Goal: Navigation & Orientation: Find specific page/section

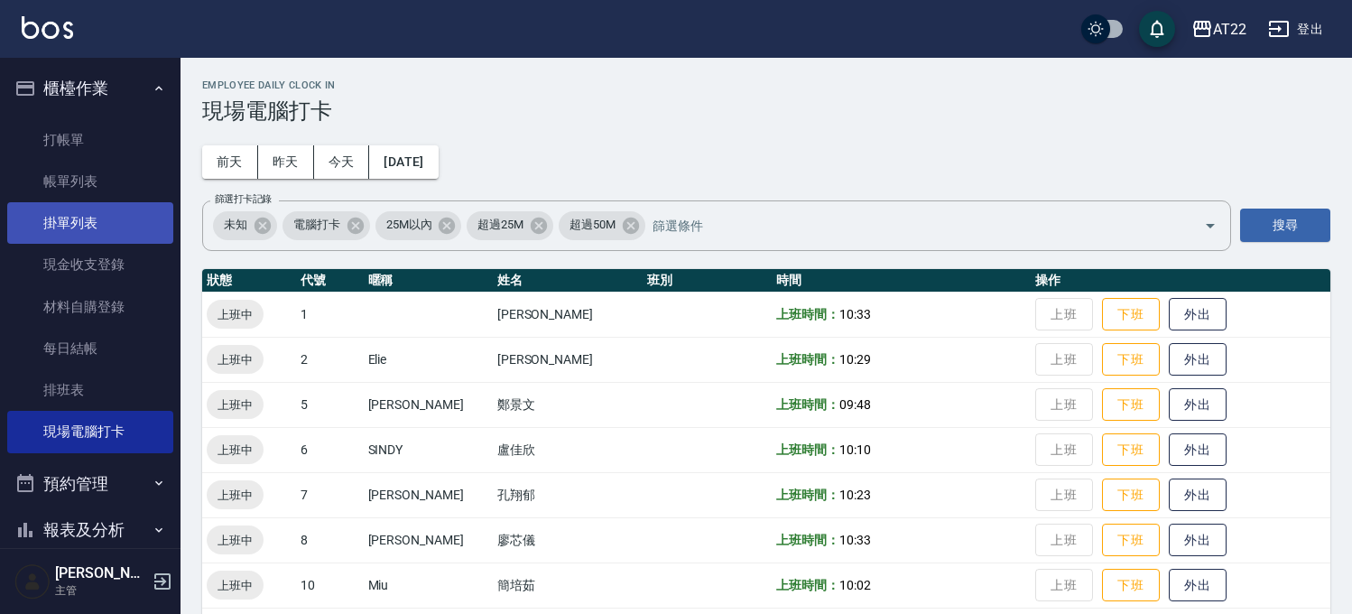
scroll to position [534, 0]
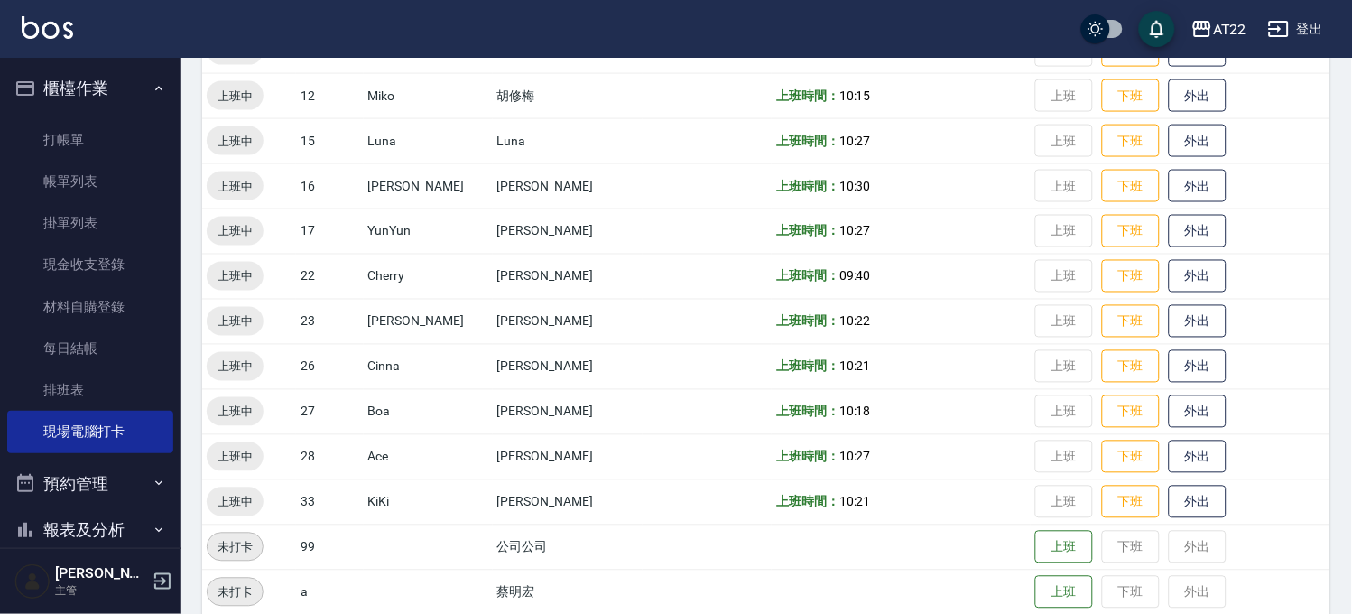
click at [113, 509] on button "報表及分析" at bounding box center [90, 529] width 166 height 47
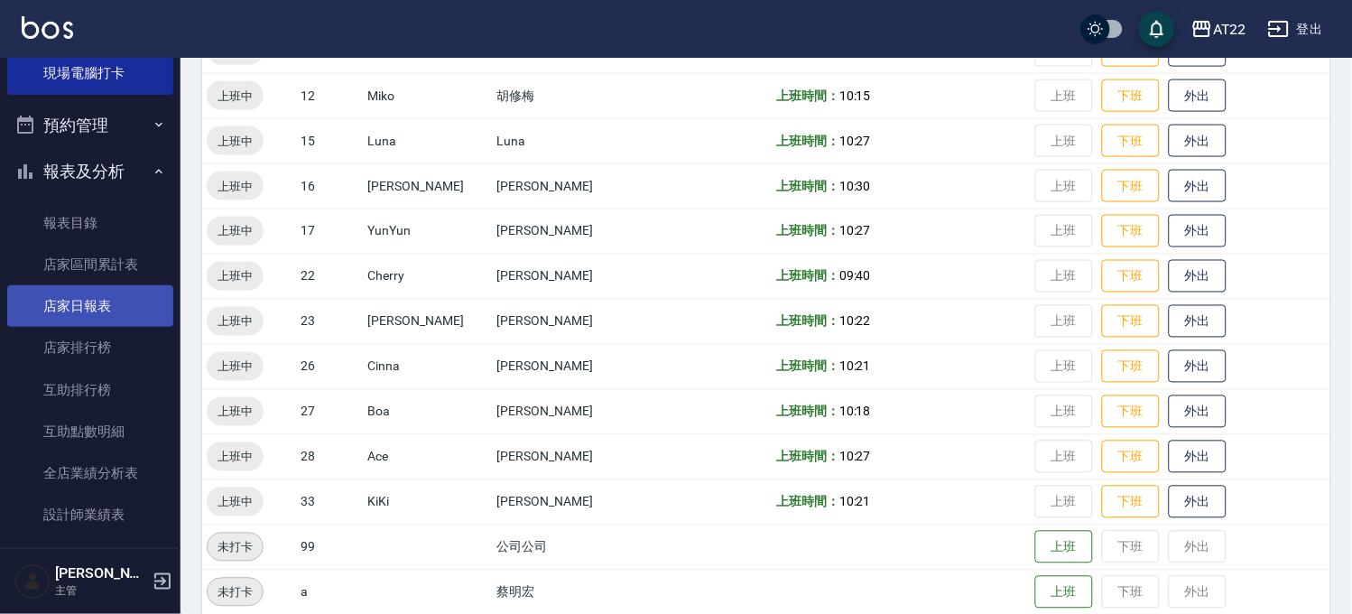
scroll to position [501, 0]
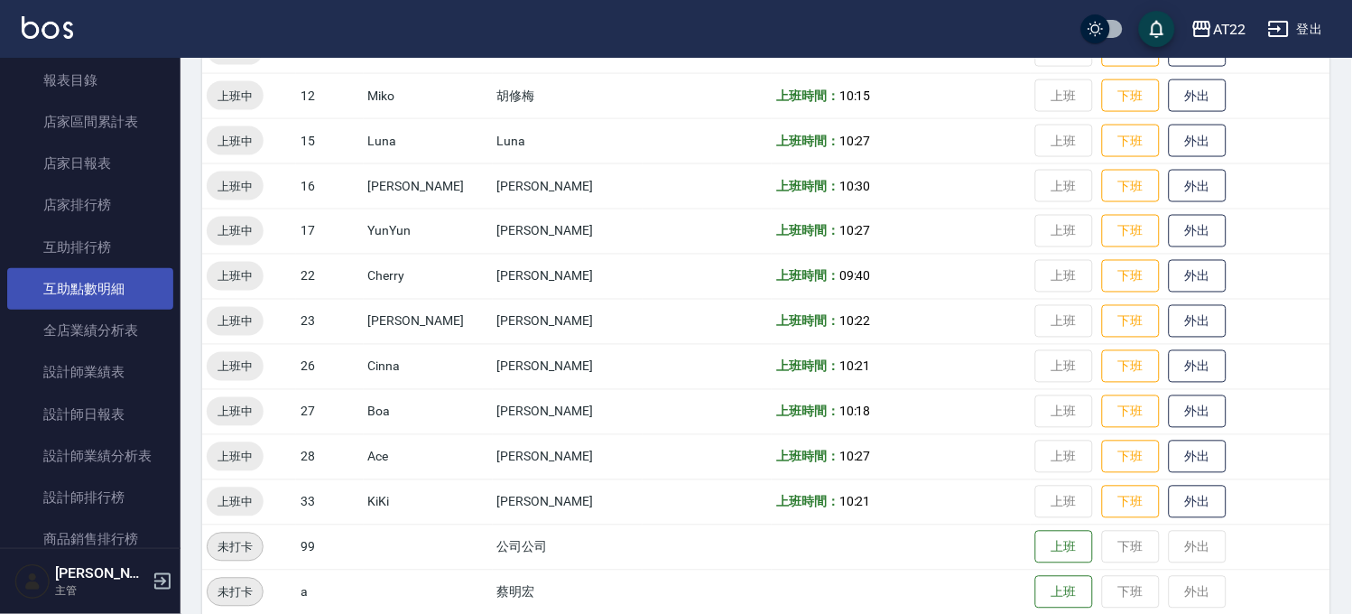
drag, startPoint x: 106, startPoint y: 282, endPoint x: 114, endPoint y: 278, distance: 9.3
click at [106, 282] on link "互助點數明細" at bounding box center [90, 289] width 166 height 42
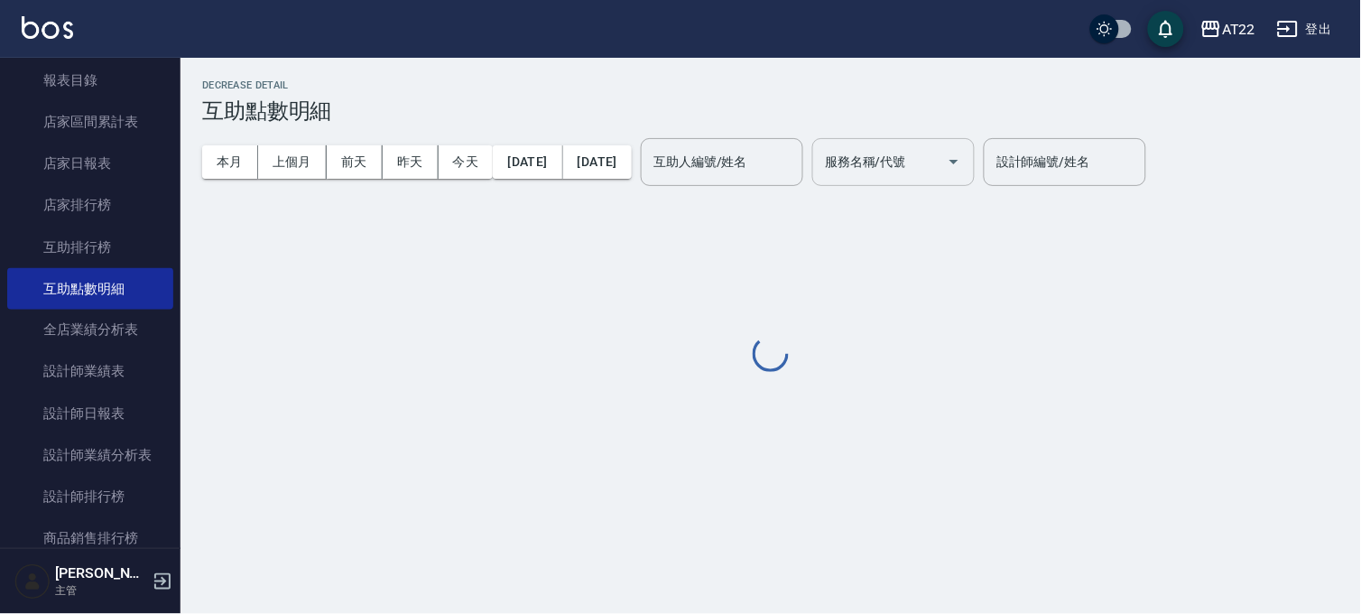
click at [931, 150] on div "服務名稱/代號 服務名稱/代號" at bounding box center [893, 162] width 162 height 48
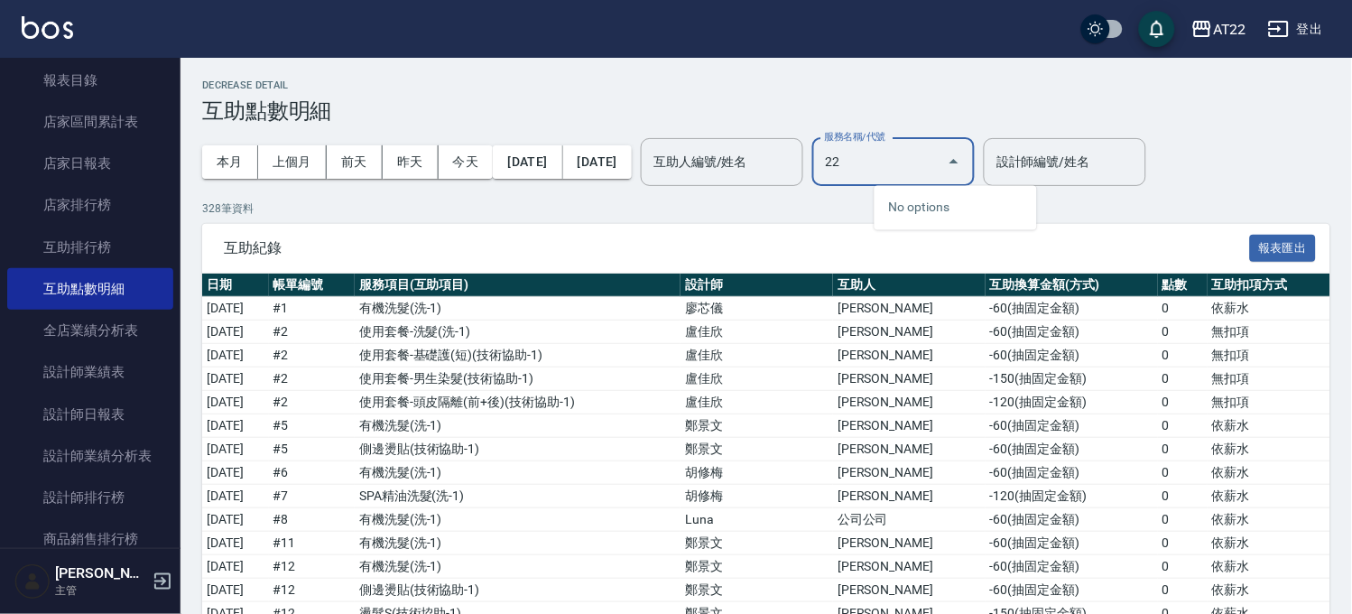
type input "2"
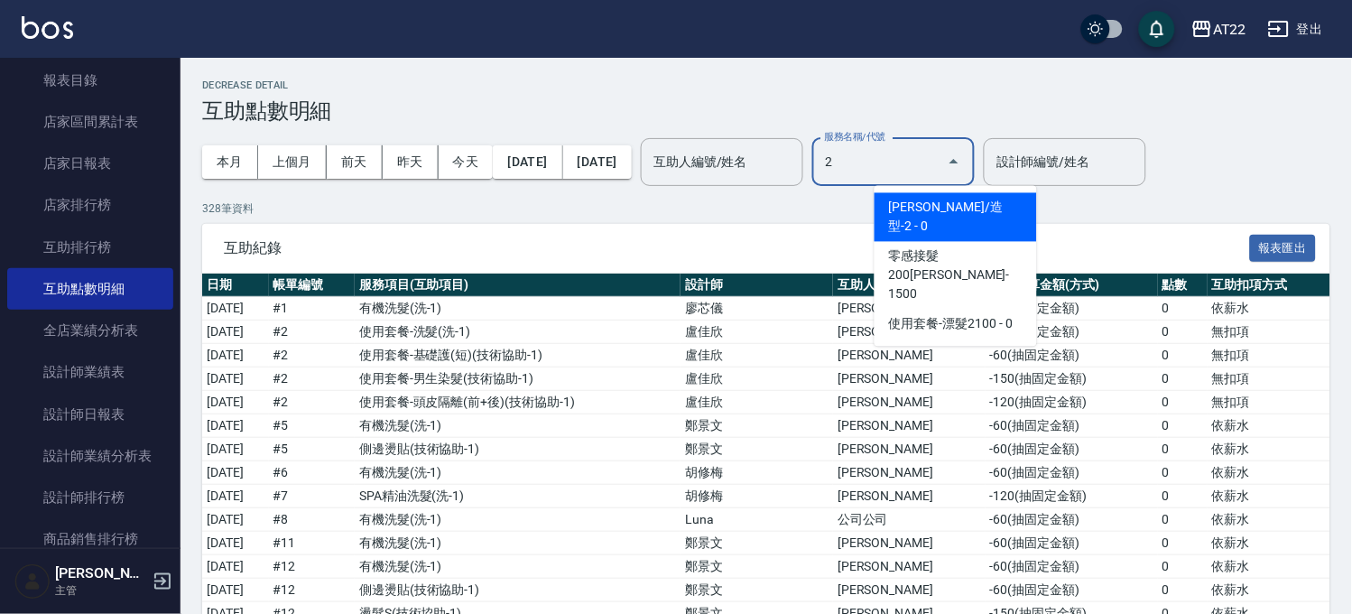
type input "22"
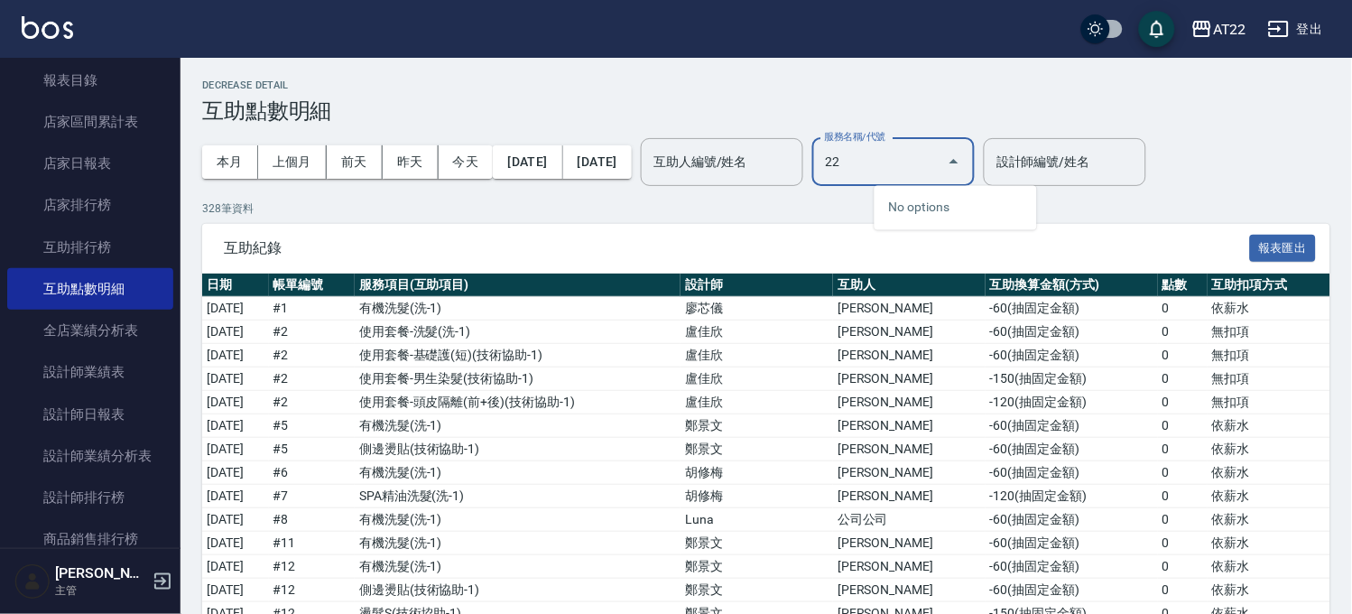
drag, startPoint x: 946, startPoint y: 226, endPoint x: 925, endPoint y: 181, distance: 49.7
click at [945, 214] on div "No options" at bounding box center [955, 208] width 162 height 44
click at [68, 244] on link "互助排行榜" at bounding box center [90, 247] width 166 height 42
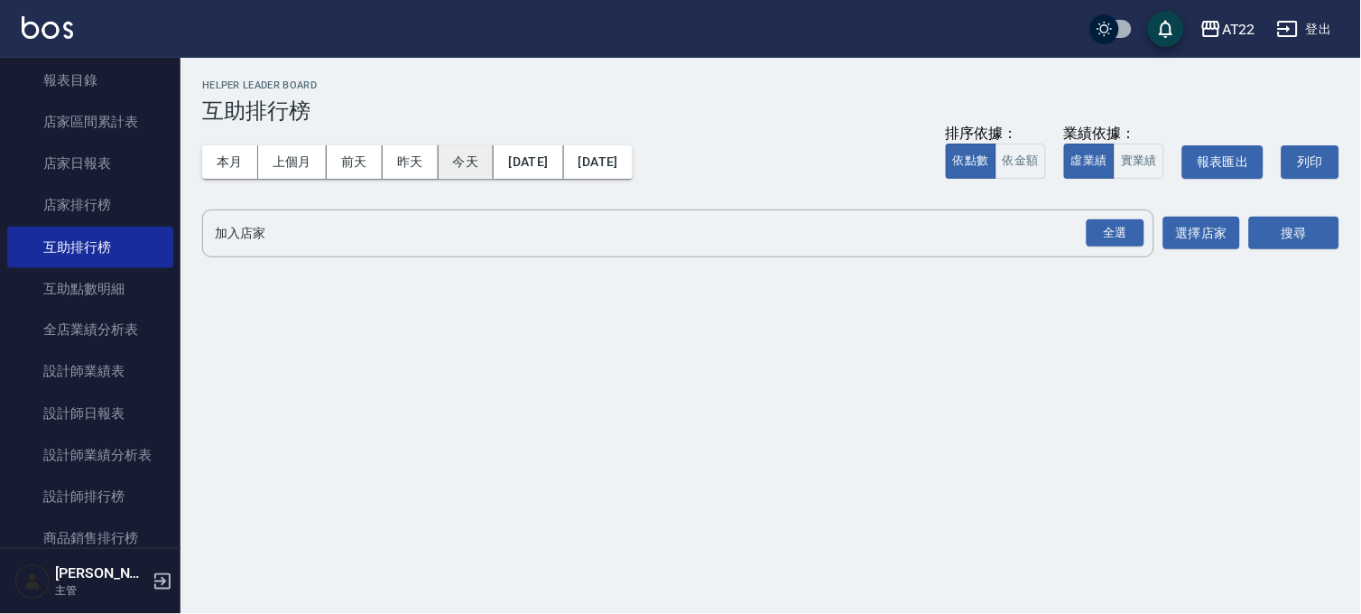
click at [449, 153] on button "今天" at bounding box center [467, 161] width 56 height 33
click at [1112, 219] on div "全選" at bounding box center [1115, 233] width 58 height 28
click at [1211, 227] on button "選擇店家" at bounding box center [1201, 233] width 77 height 33
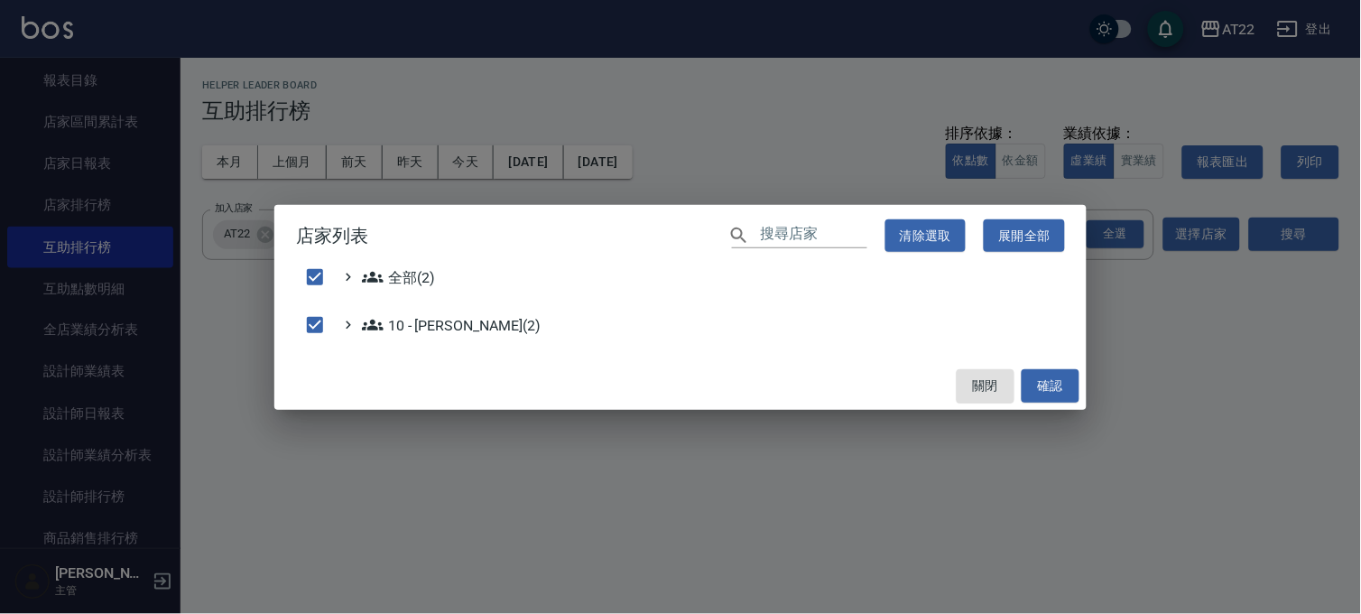
click at [1286, 229] on div "店家列表 ​ 清除選取 展開全部 全部(2) 10 - [PERSON_NAME](2) 關閉 確認" at bounding box center [680, 307] width 1361 height 614
checkbox input "false"
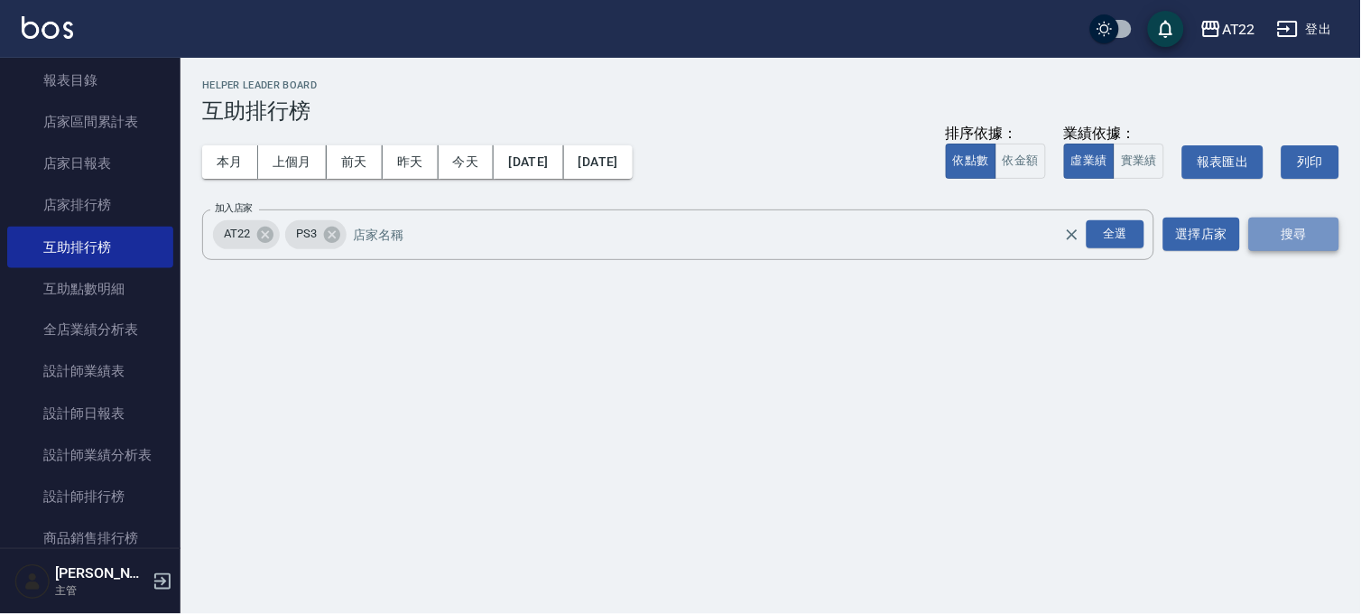
click at [1329, 240] on button "搜尋" at bounding box center [1294, 233] width 90 height 33
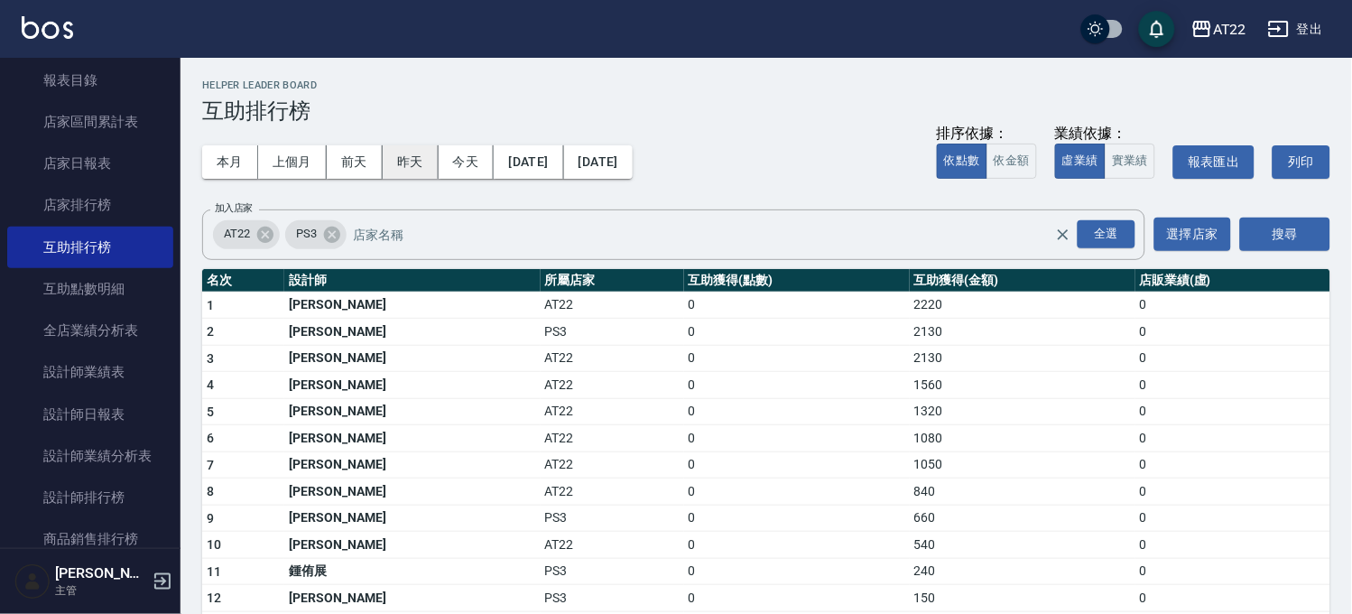
click at [424, 158] on button "昨天" at bounding box center [411, 161] width 56 height 33
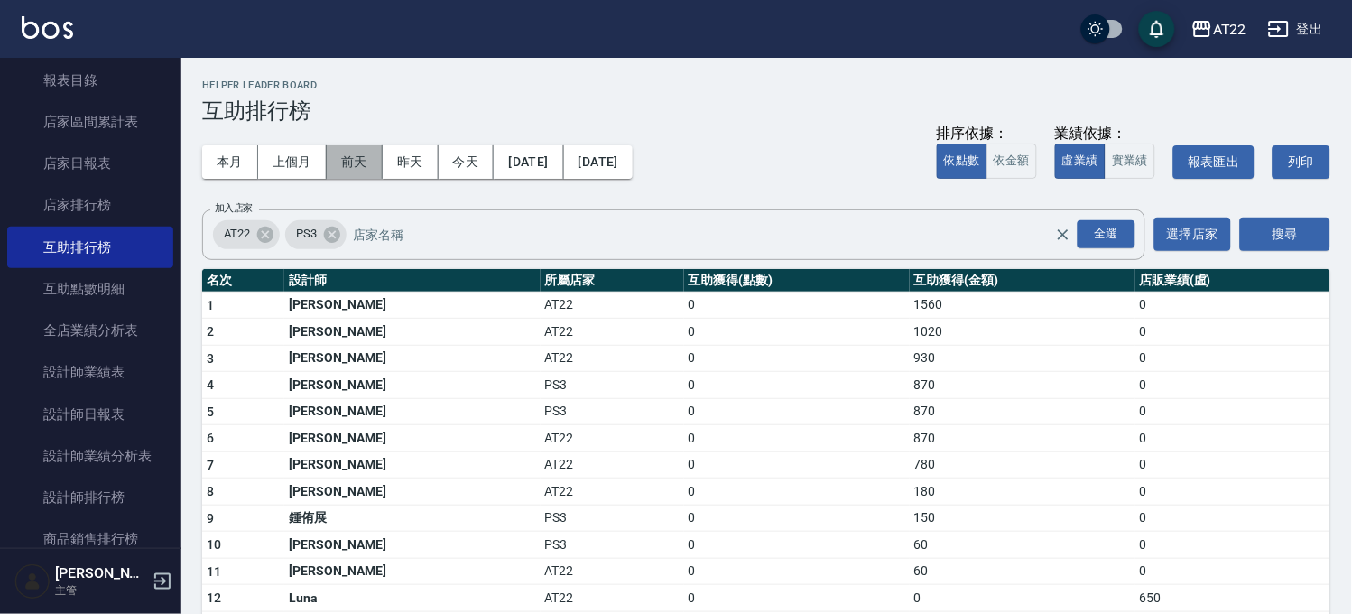
click at [346, 149] on button "前天" at bounding box center [355, 161] width 56 height 33
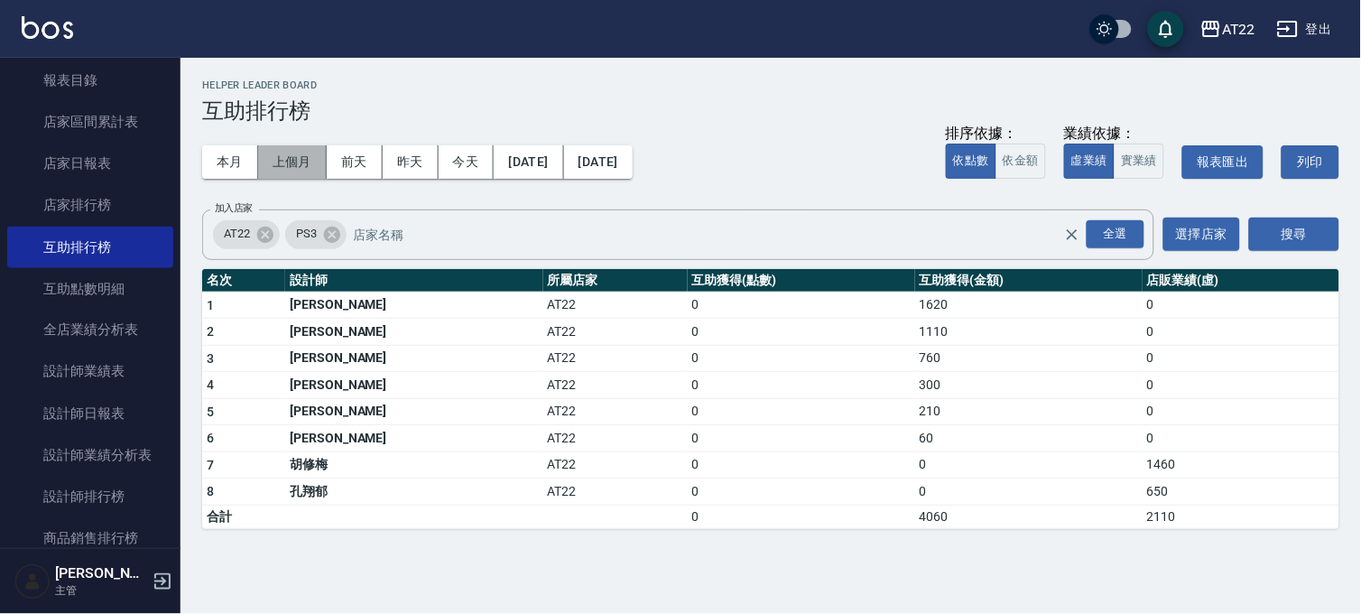
click at [307, 151] on button "上個月" at bounding box center [292, 161] width 69 height 33
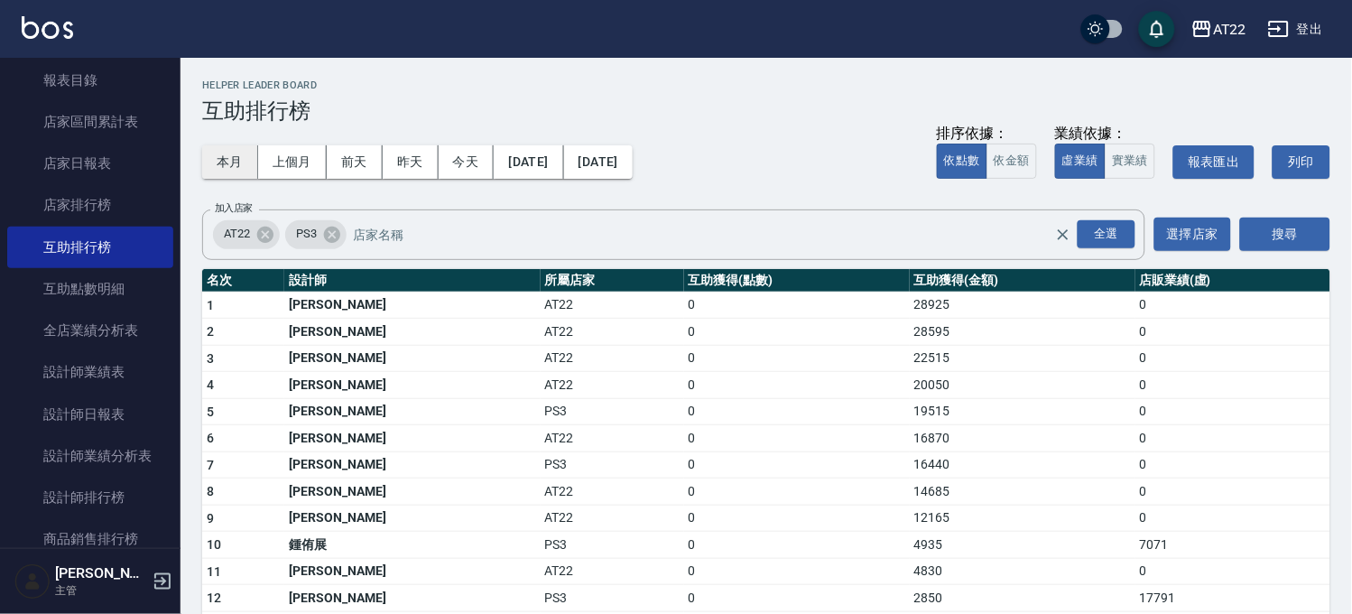
click at [233, 155] on button "本月" at bounding box center [230, 161] width 56 height 33
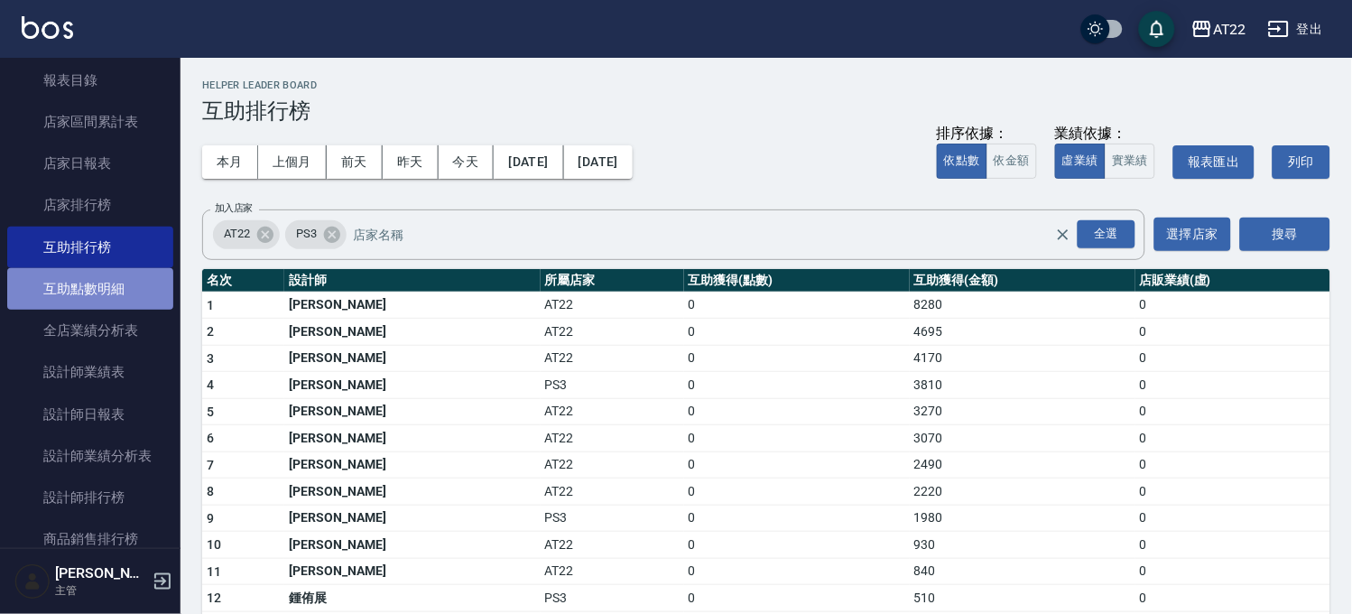
click at [123, 282] on link "互助點數明細" at bounding box center [90, 289] width 166 height 42
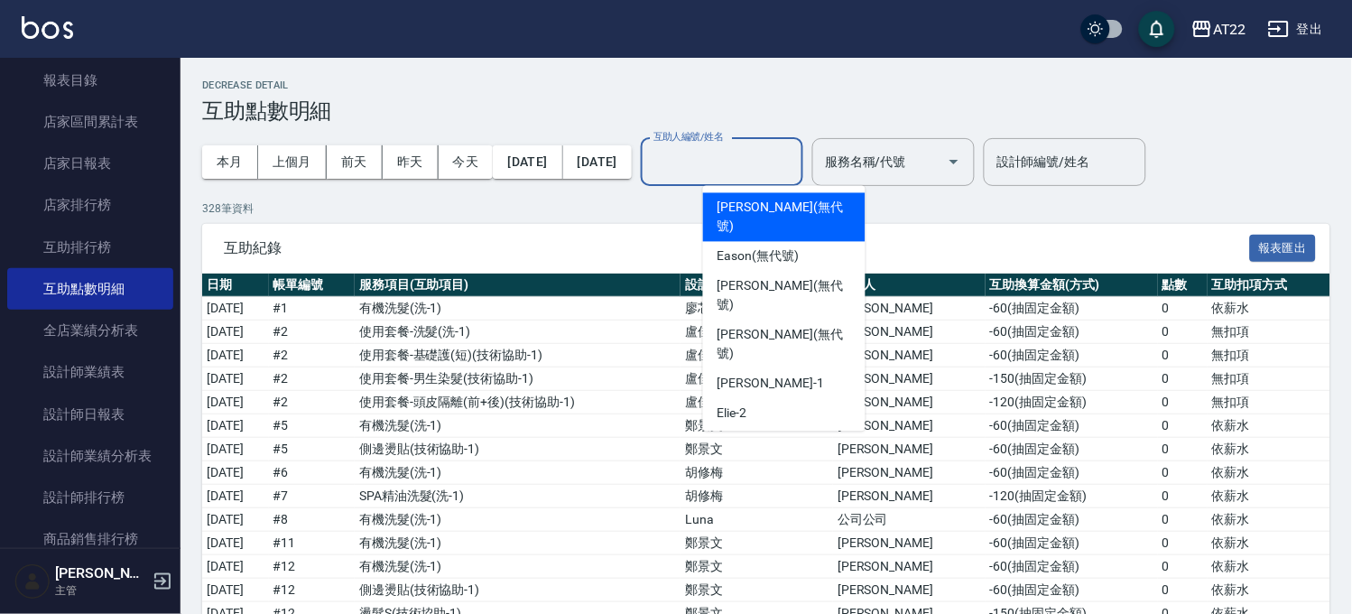
click at [763, 149] on input "互助人編號/姓名" at bounding box center [722, 162] width 146 height 32
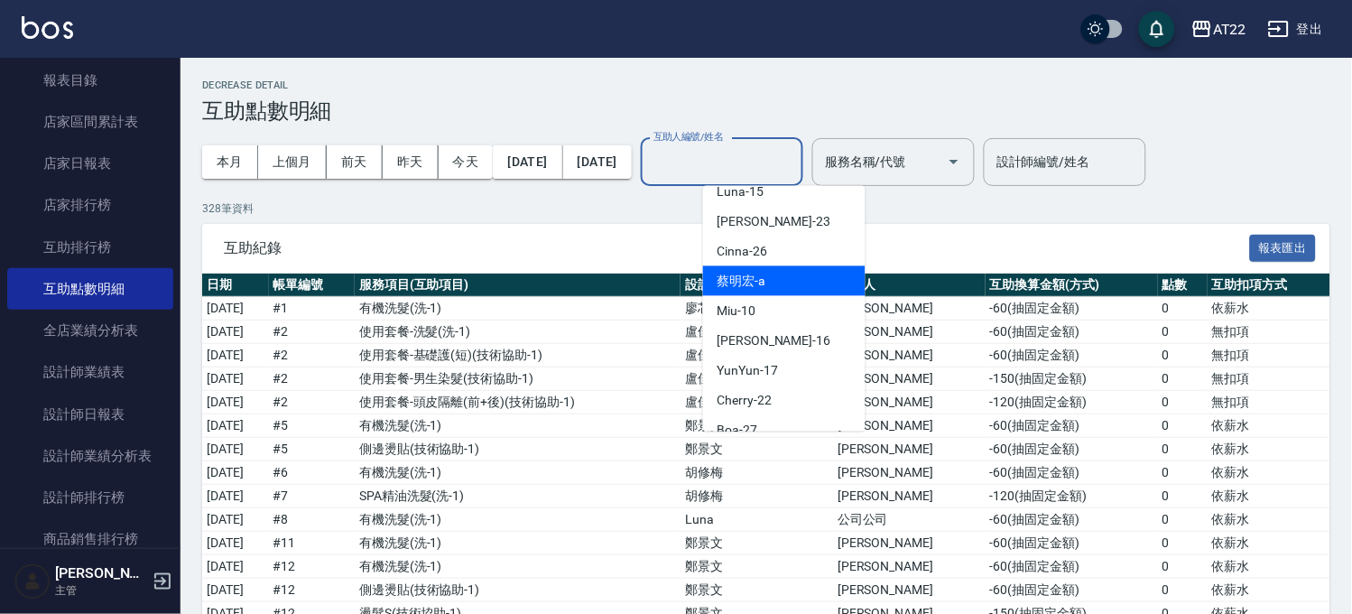
scroll to position [483, 0]
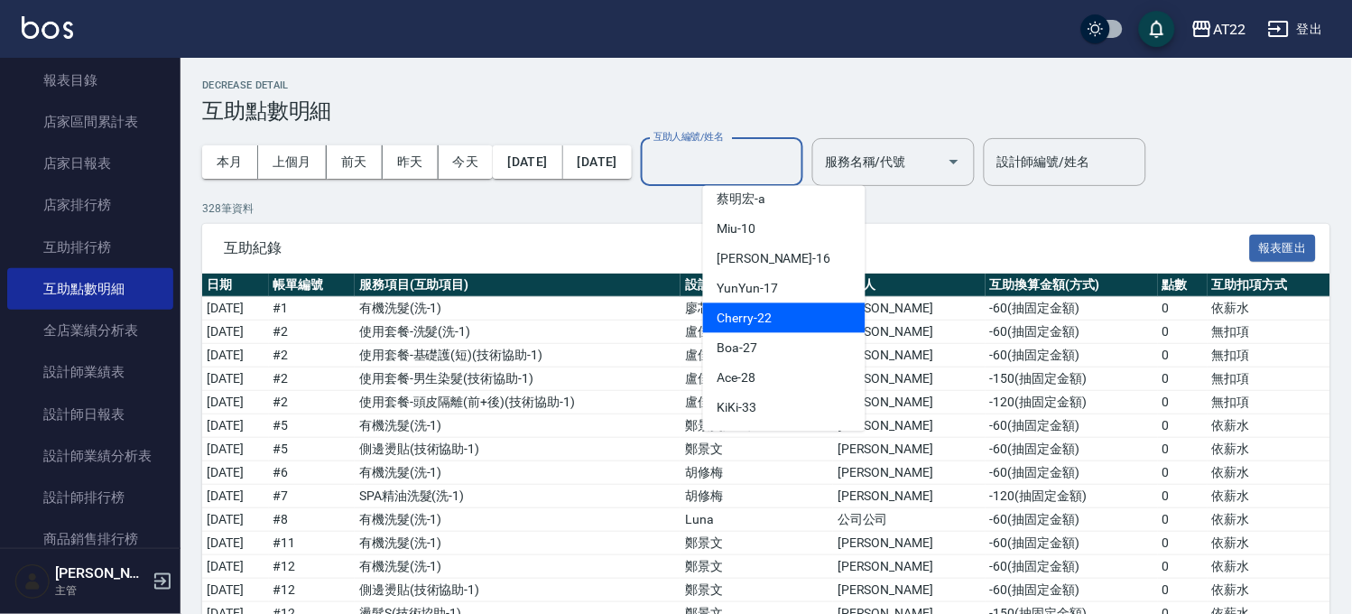
click at [713, 303] on div "Cherry -22" at bounding box center [784, 318] width 162 height 30
type input "Cherry-22"
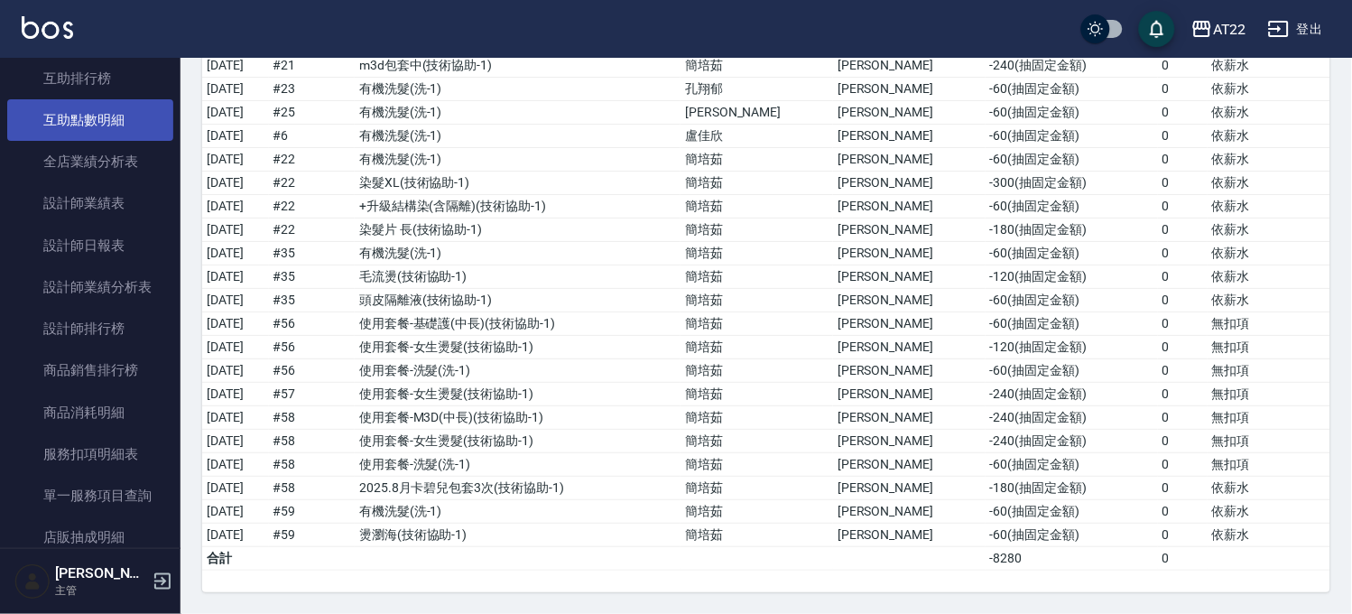
scroll to position [801, 0]
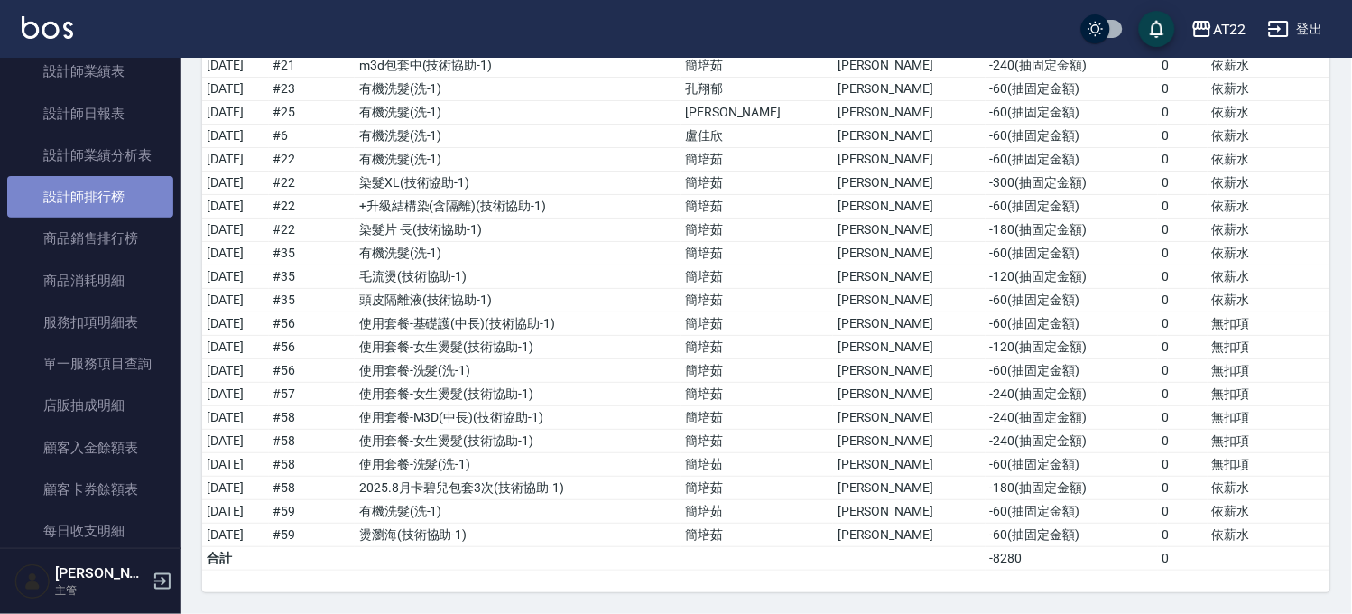
click at [110, 186] on link "設計師排行榜" at bounding box center [90, 197] width 166 height 42
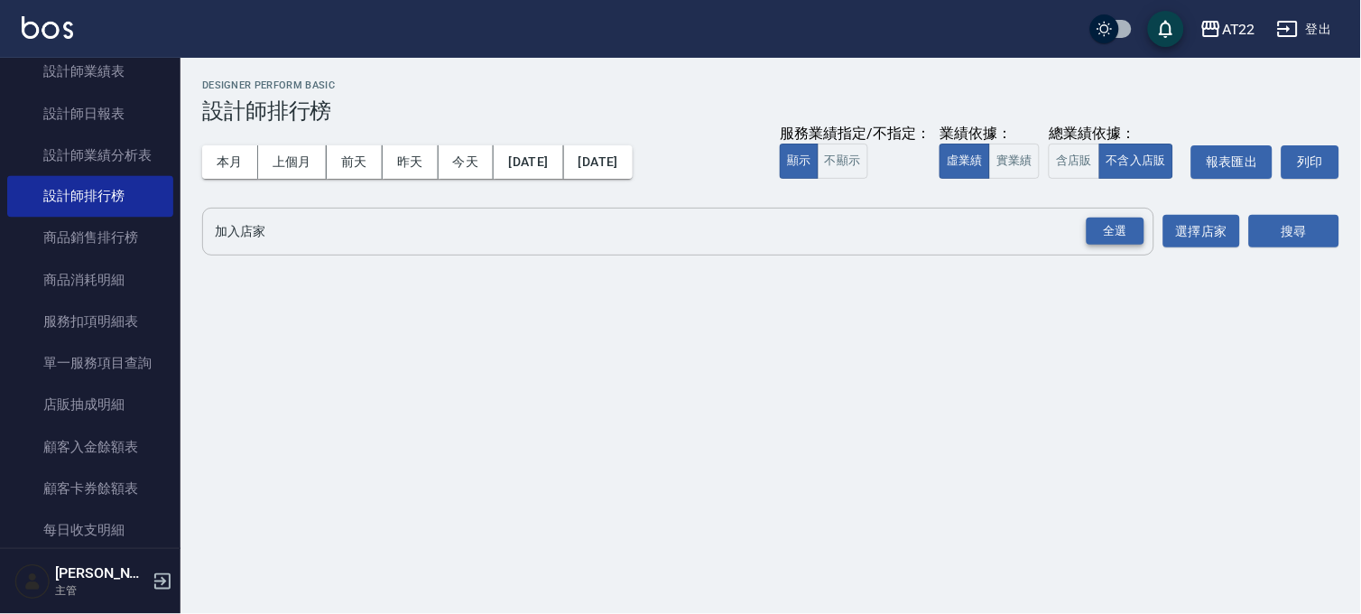
click at [1117, 222] on div "全選" at bounding box center [1115, 231] width 58 height 28
click at [1291, 232] on button "搜尋" at bounding box center [1294, 232] width 90 height 33
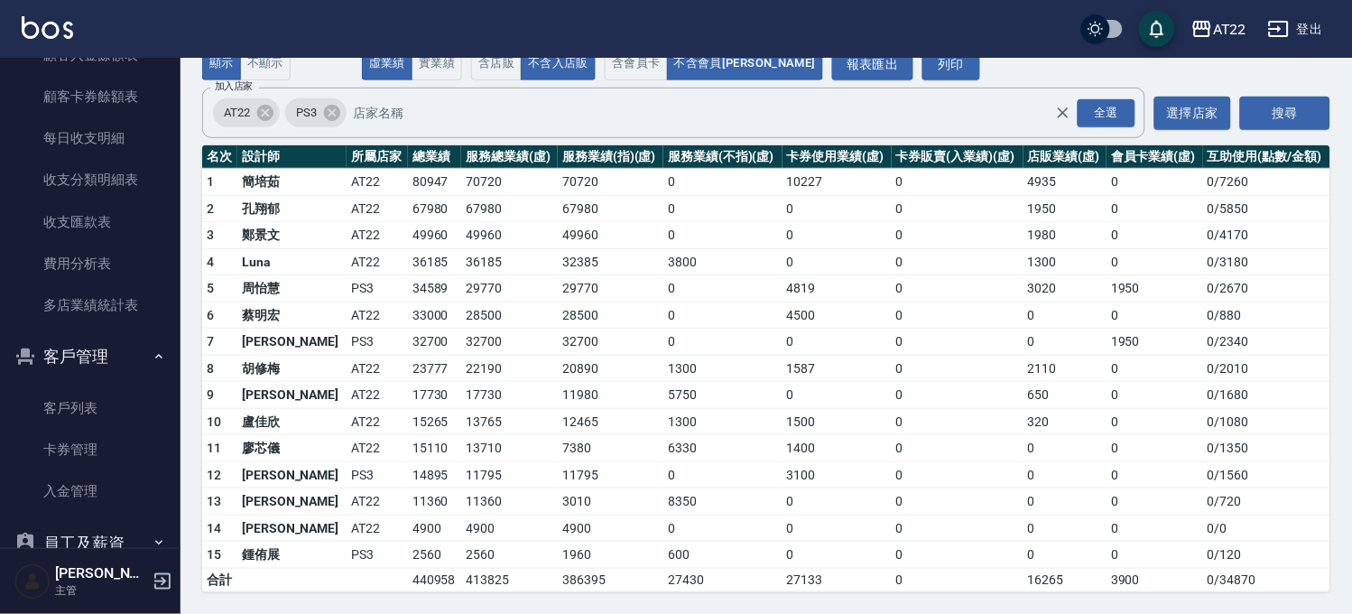
scroll to position [1303, 0]
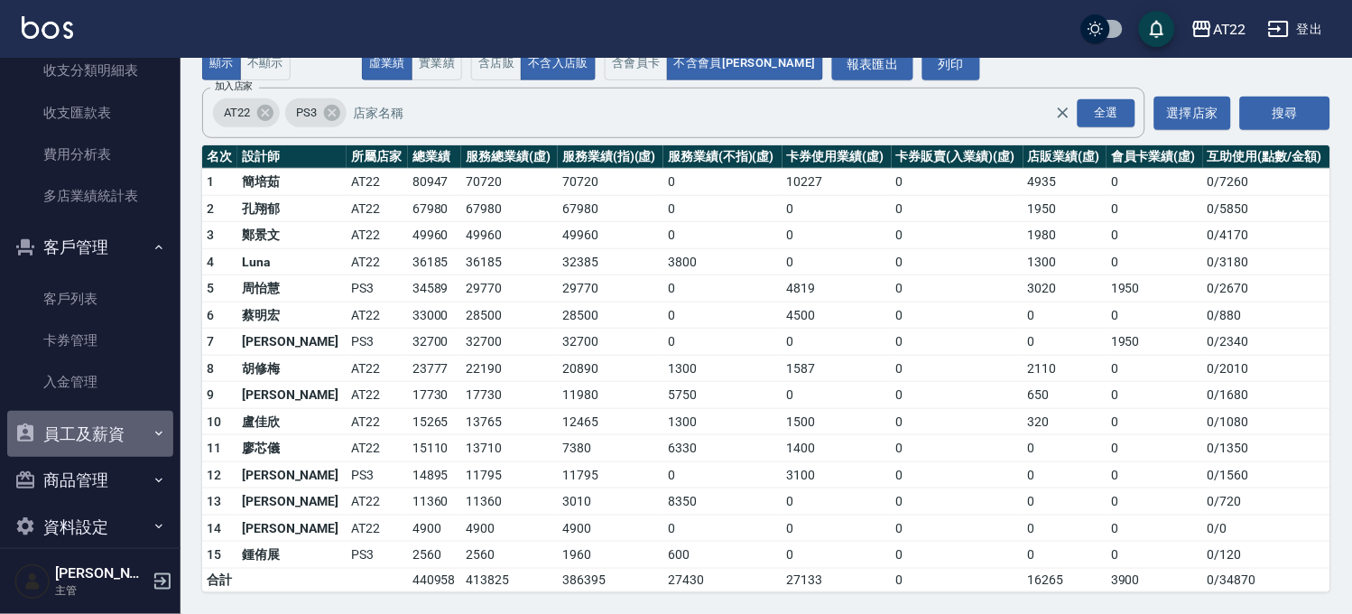
click at [134, 445] on button "員工及薪資" at bounding box center [90, 434] width 166 height 47
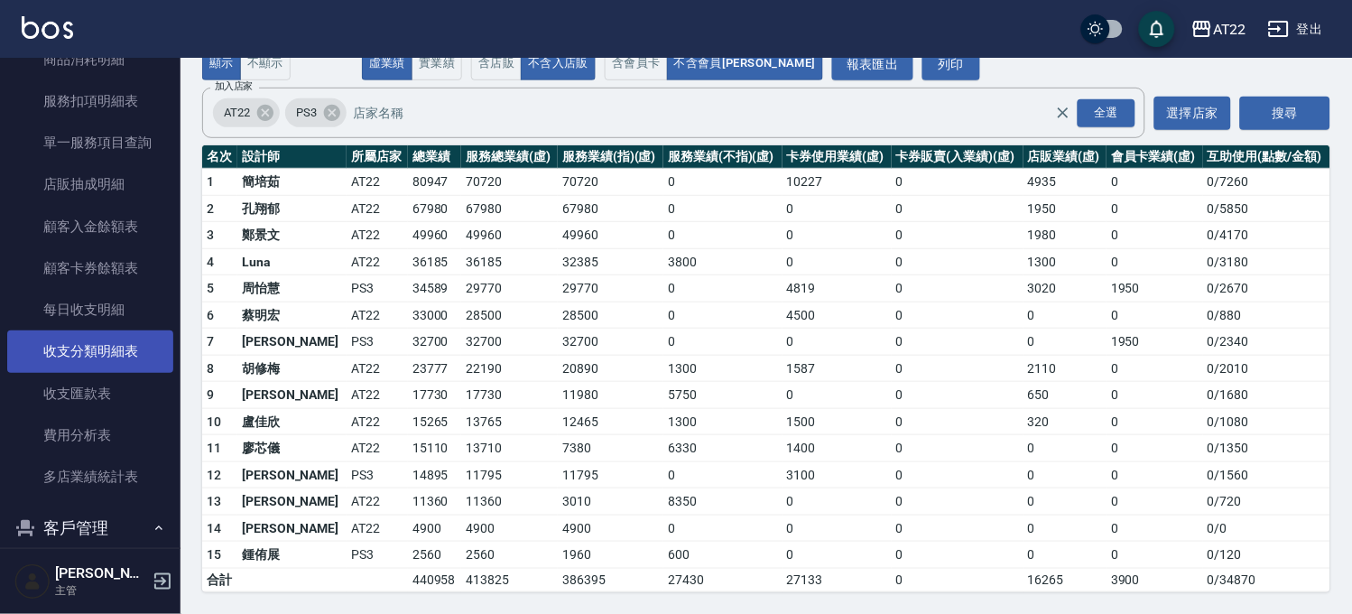
scroll to position [521, 0]
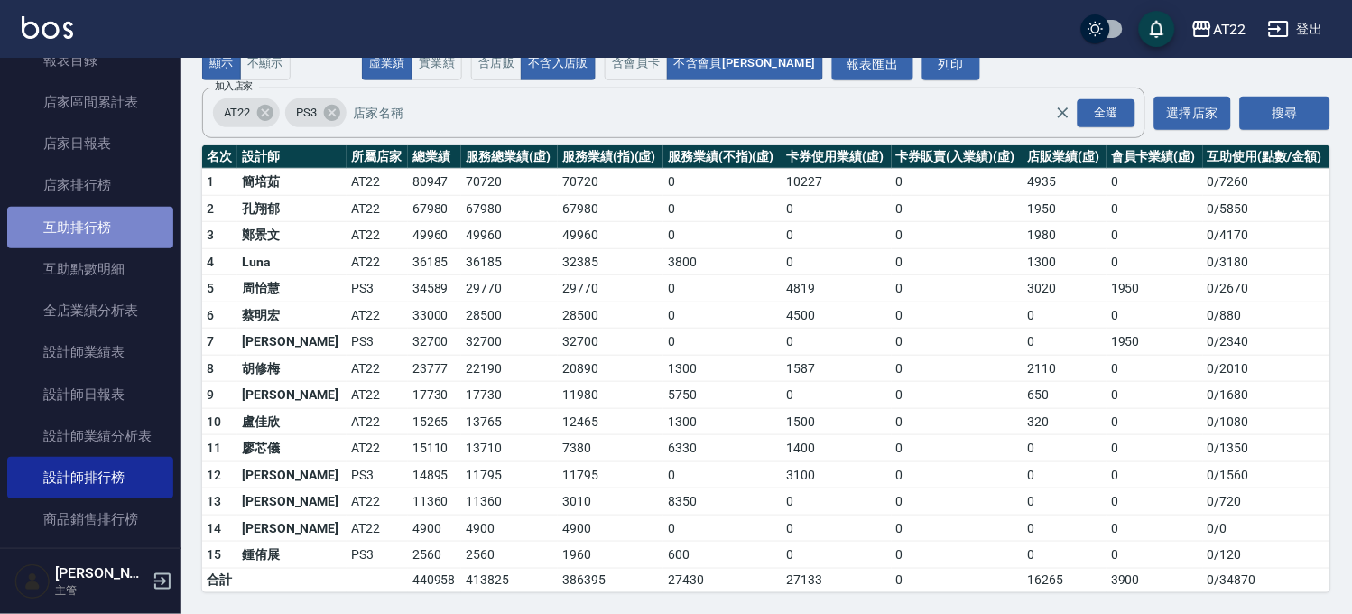
click at [119, 235] on link "互助排行榜" at bounding box center [90, 228] width 166 height 42
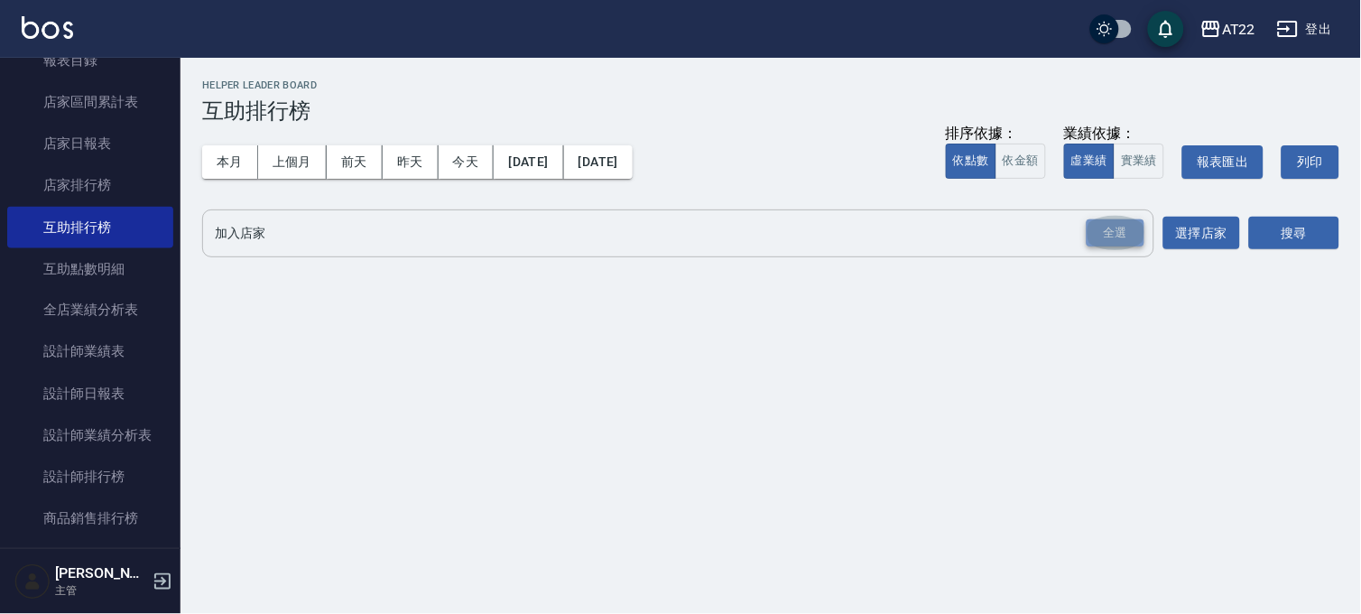
click at [1138, 245] on div "全選" at bounding box center [1115, 233] width 58 height 28
click at [1256, 217] on button "搜尋" at bounding box center [1294, 233] width 90 height 33
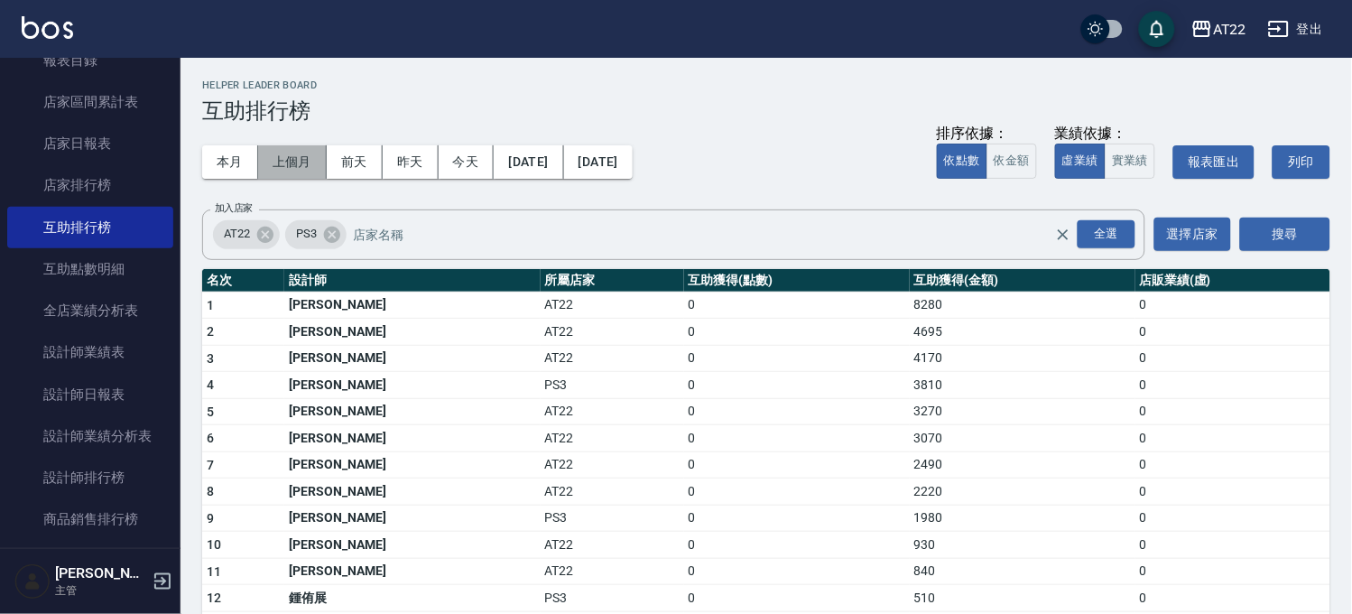
click at [311, 167] on button "上個月" at bounding box center [292, 161] width 69 height 33
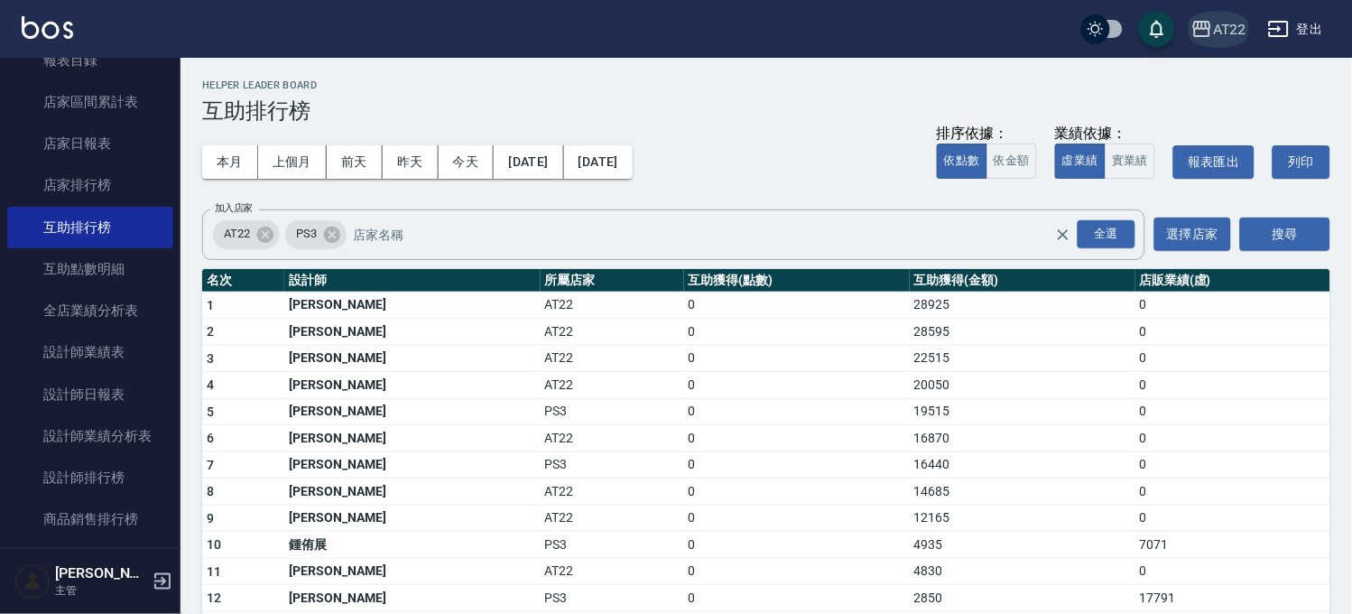
click at [1211, 34] on icon "button" at bounding box center [1202, 29] width 18 height 16
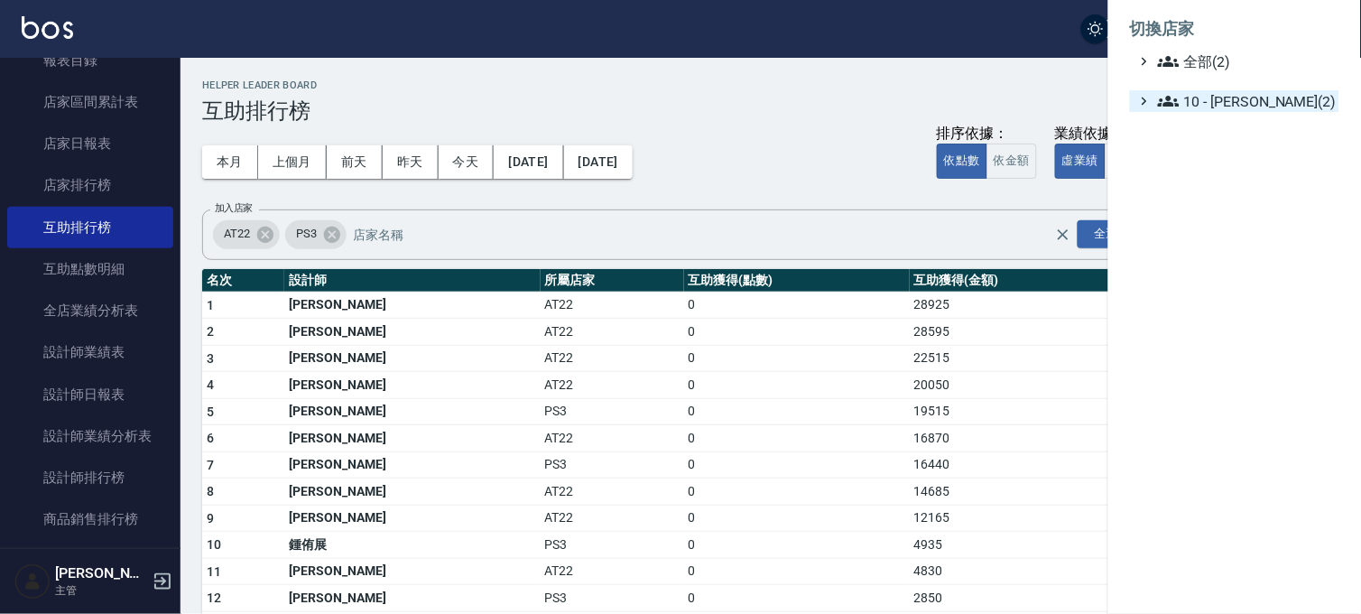
click at [1173, 101] on icon at bounding box center [1169, 101] width 22 height 22
click at [971, 152] on div at bounding box center [680, 307] width 1361 height 614
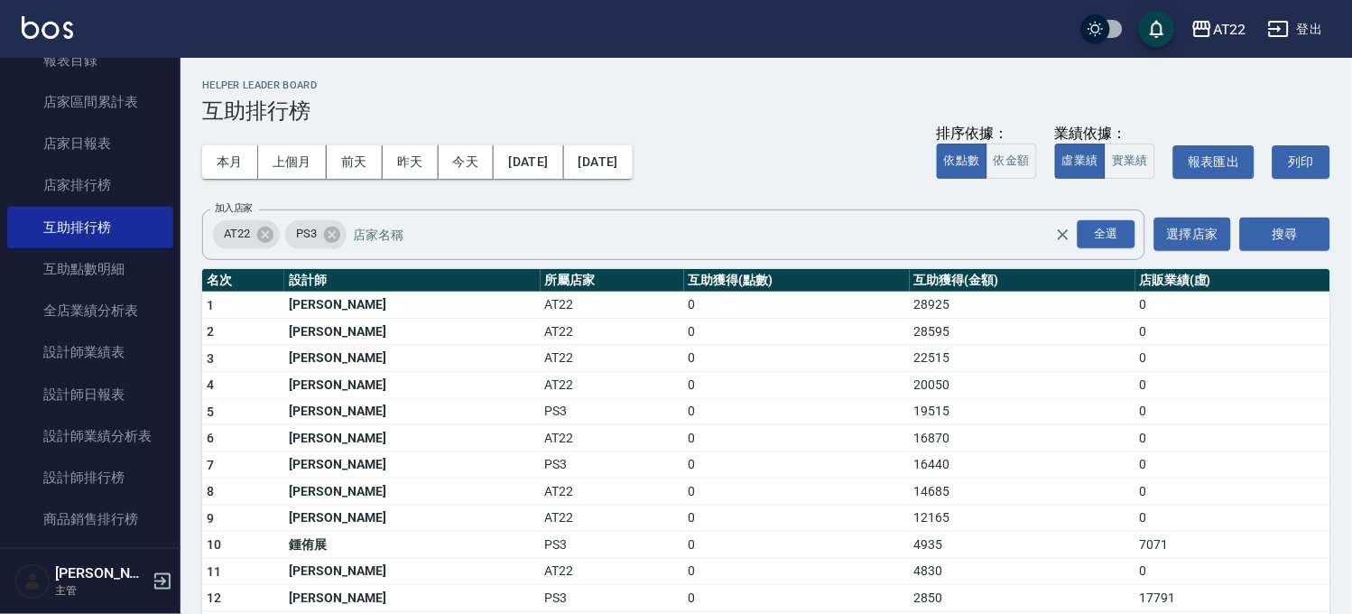
click at [88, 572] on h5 "[PERSON_NAME]" at bounding box center [101, 573] width 92 height 18
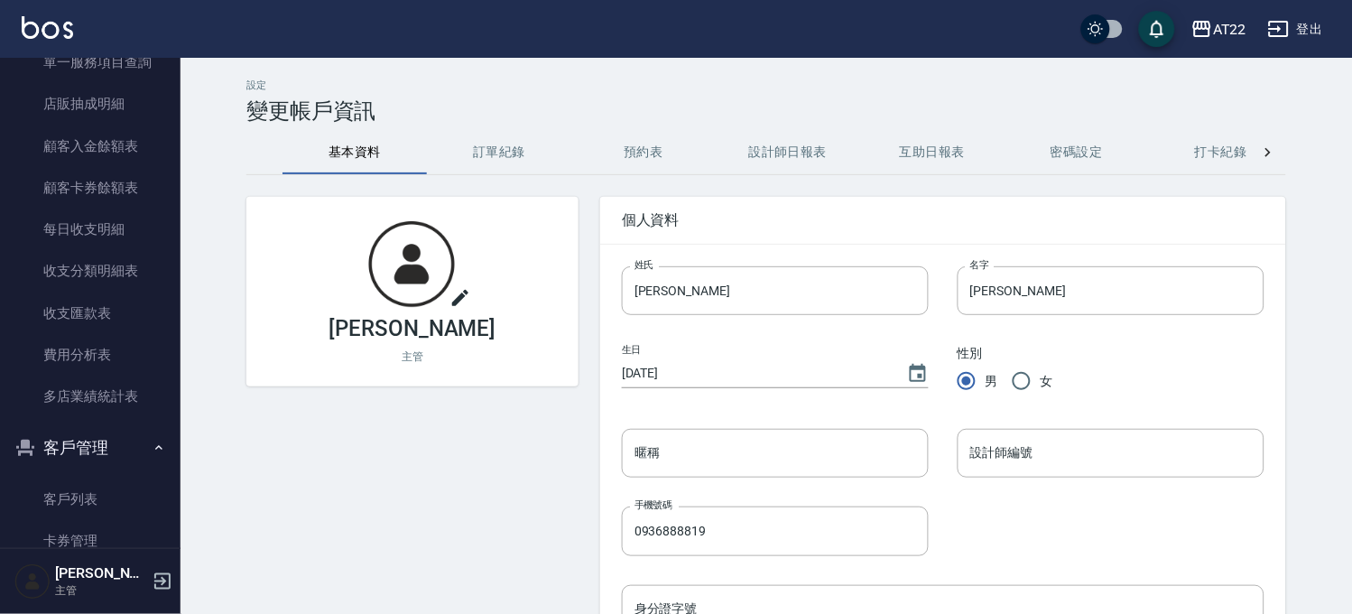
scroll to position [1423, 0]
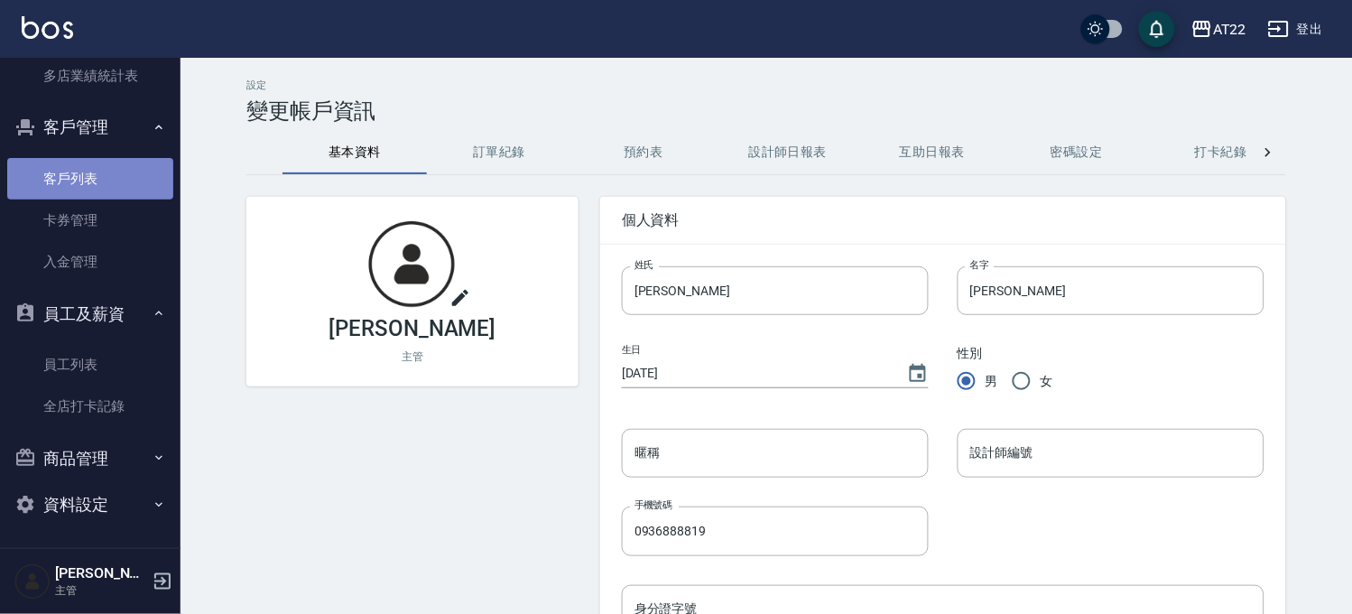
click at [128, 168] on link "客戶列表" at bounding box center [90, 179] width 166 height 42
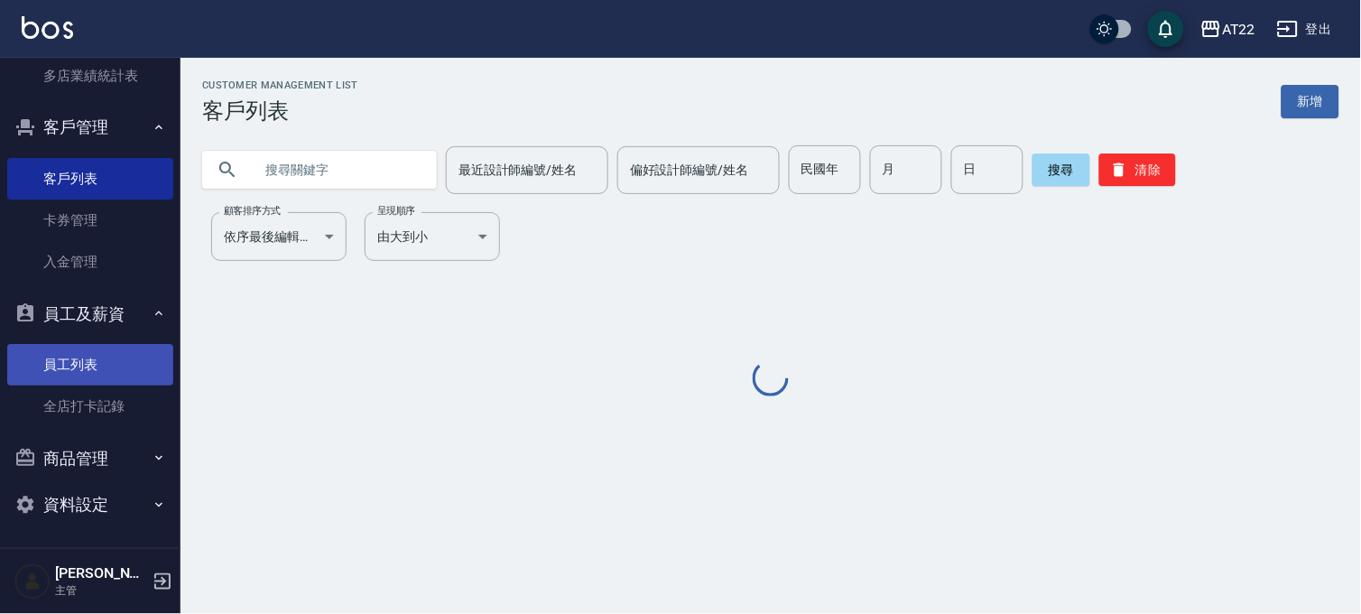
click at [110, 367] on link "員工列表" at bounding box center [90, 365] width 166 height 42
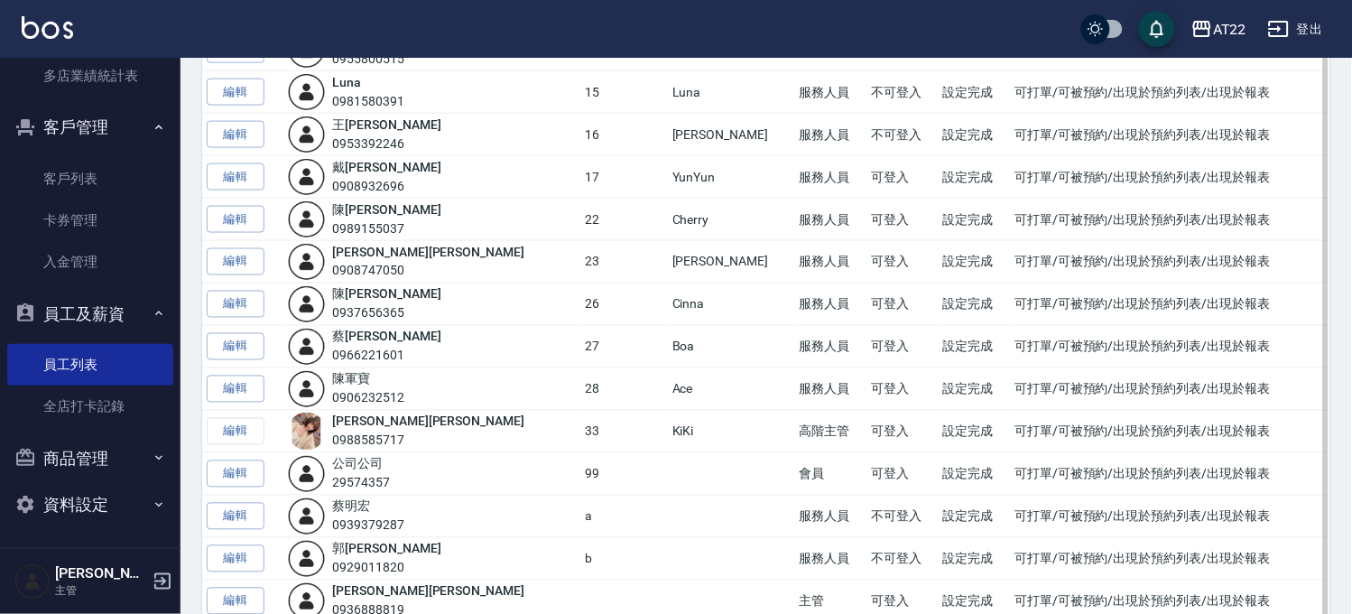
scroll to position [709, 0]
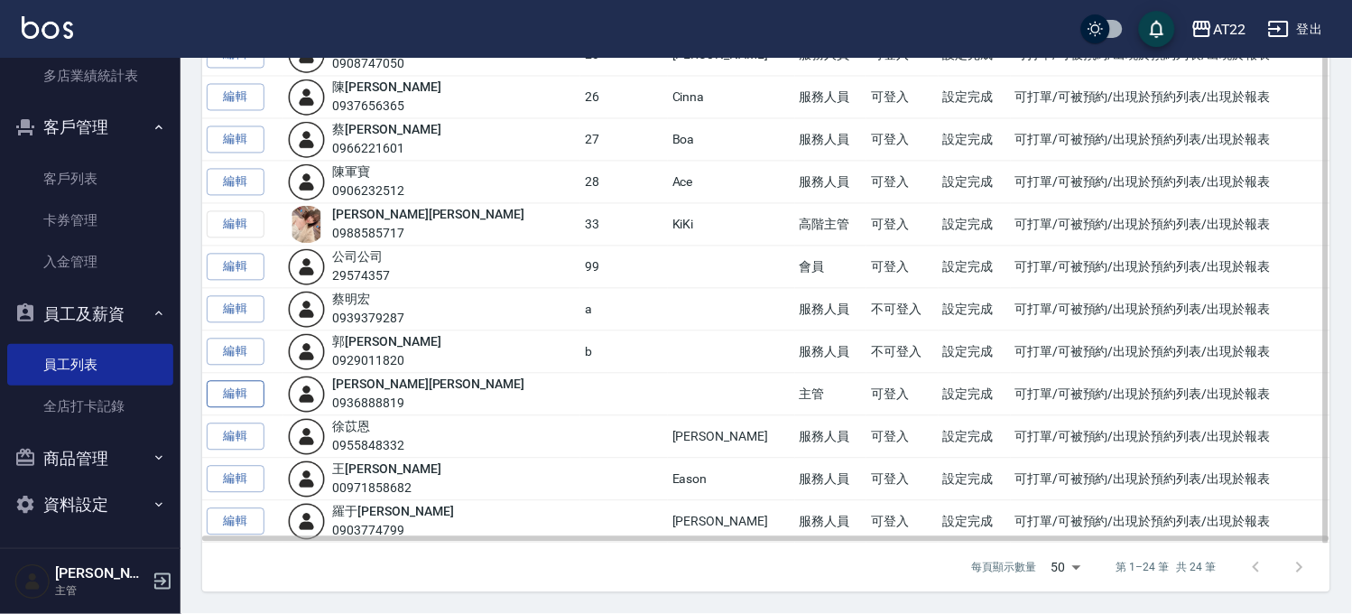
click at [230, 395] on link "編輯" at bounding box center [236, 395] width 58 height 28
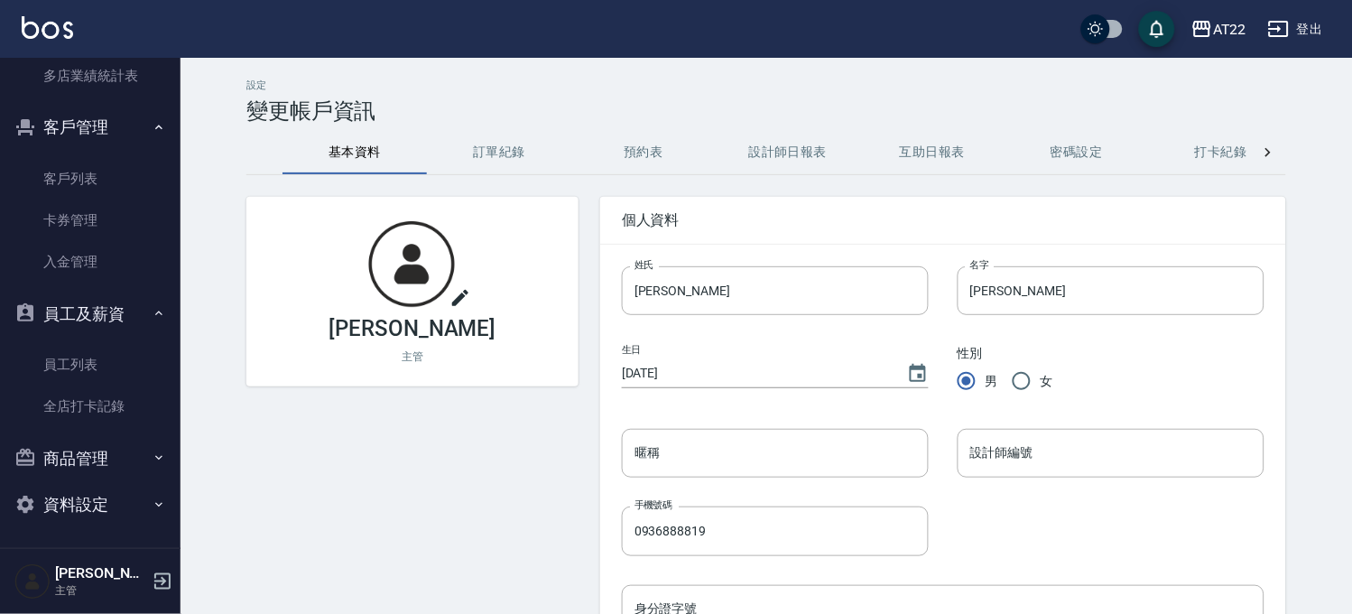
click at [488, 132] on button "訂單紀錄" at bounding box center [499, 152] width 144 height 43
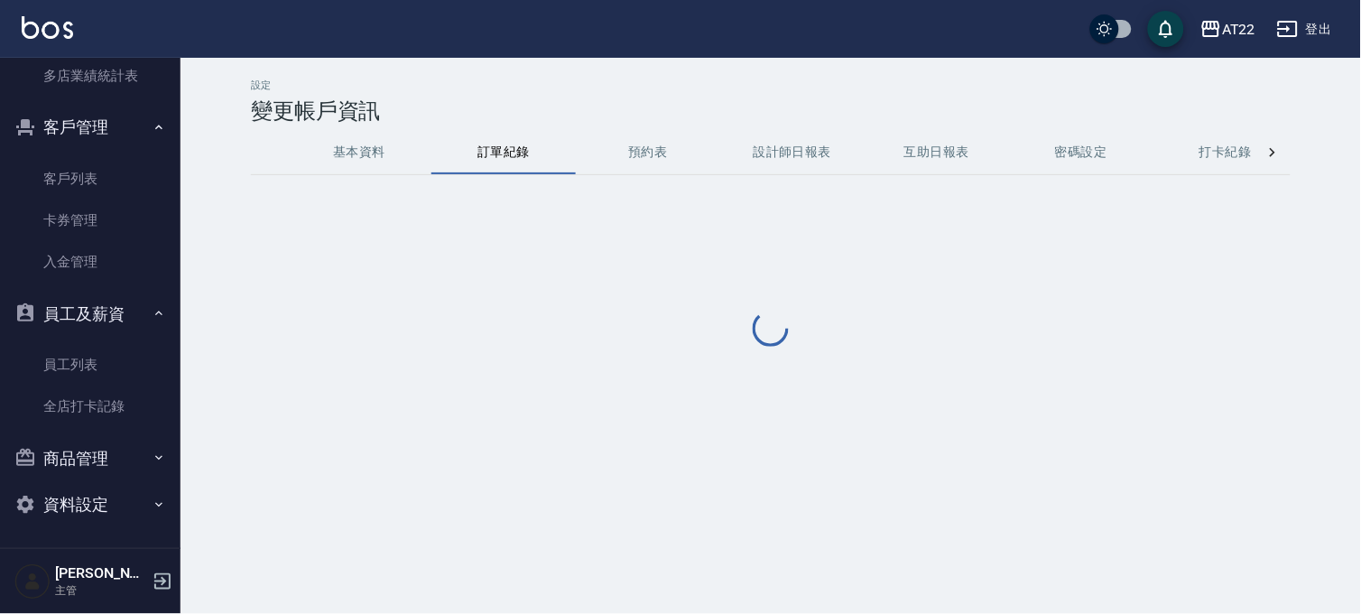
click at [609, 145] on button "預約表" at bounding box center [648, 152] width 144 height 43
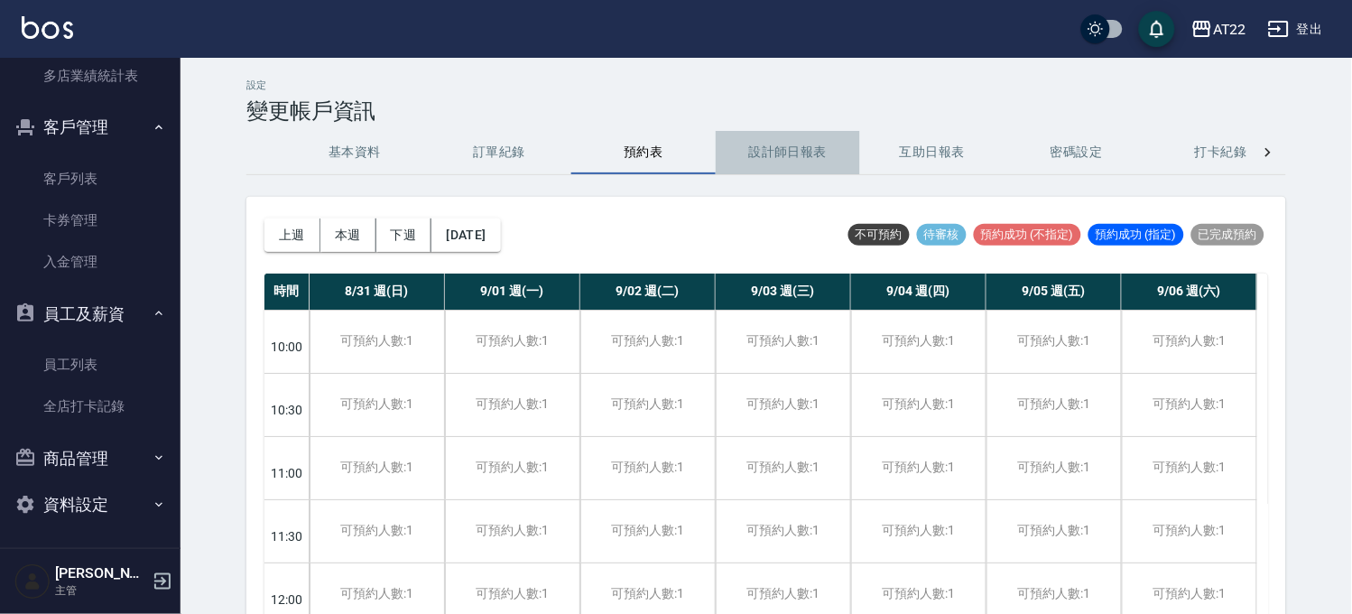
click at [782, 152] on button "設計師日報表" at bounding box center [788, 152] width 144 height 43
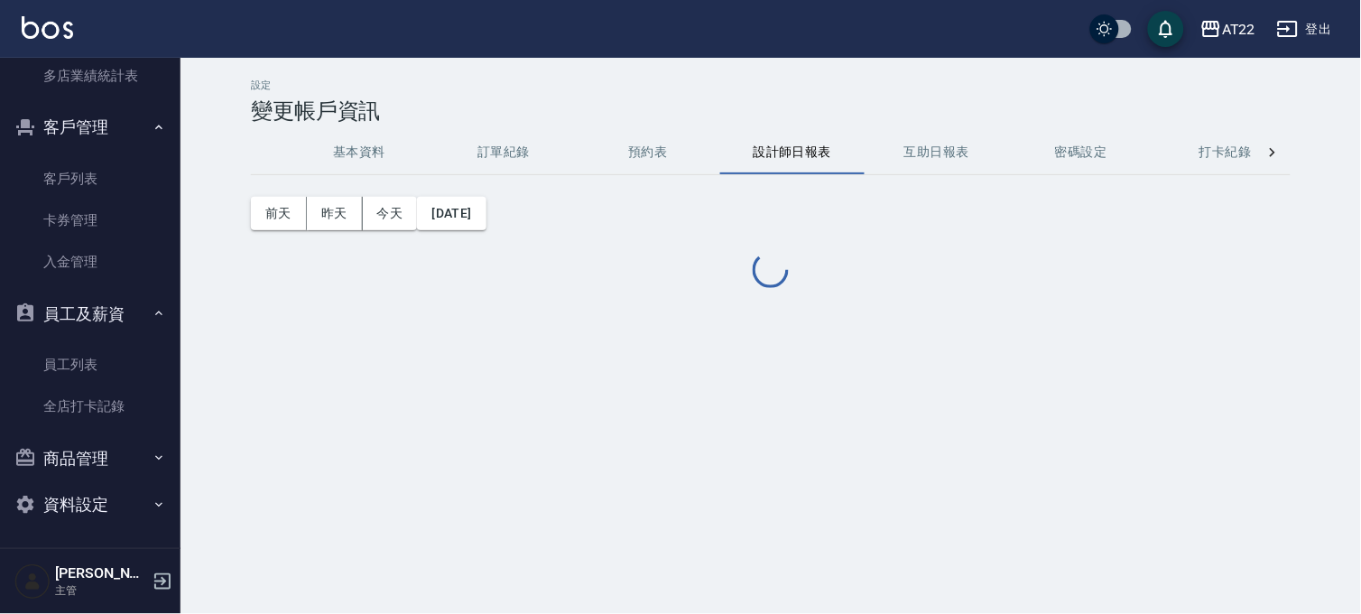
click at [938, 148] on button "互助日報表" at bounding box center [936, 152] width 144 height 43
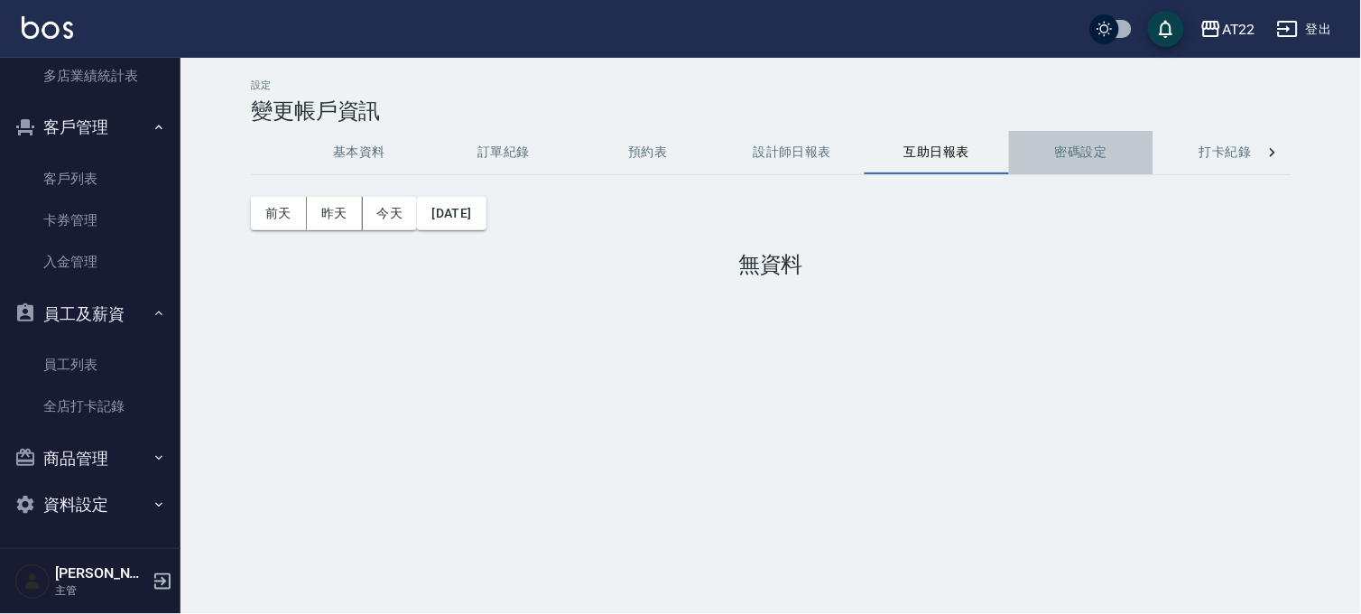
click at [1085, 168] on button "密碼設定" at bounding box center [1081, 152] width 144 height 43
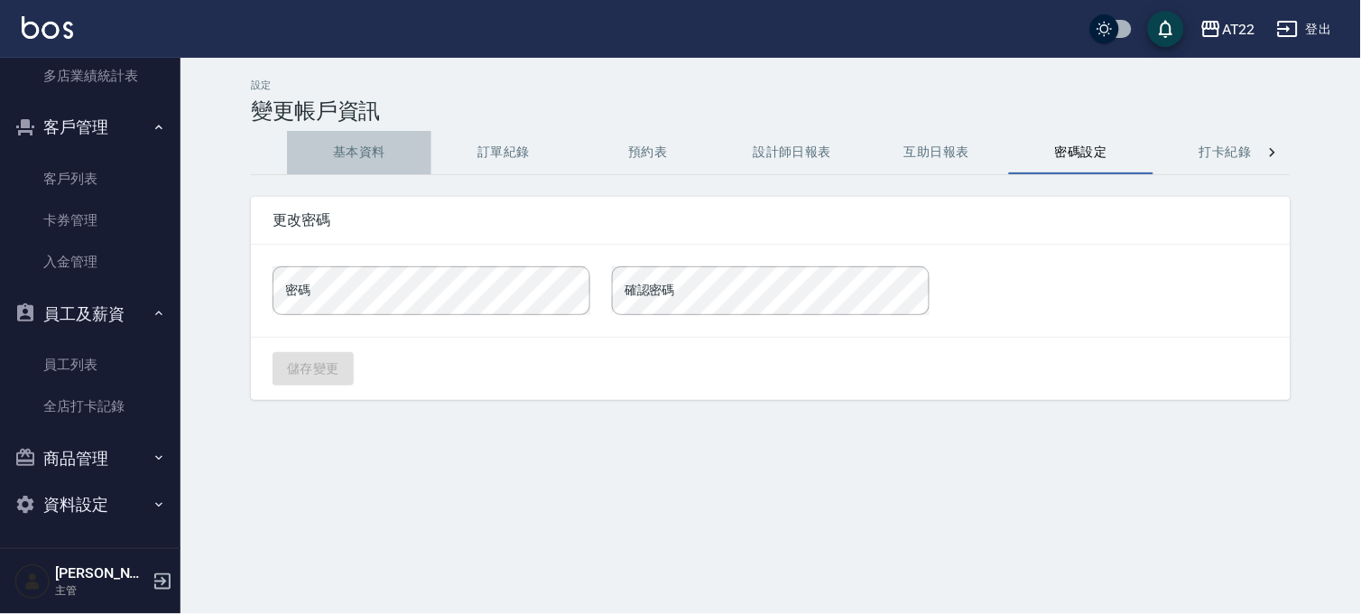
click at [361, 133] on button "基本資料" at bounding box center [359, 152] width 144 height 43
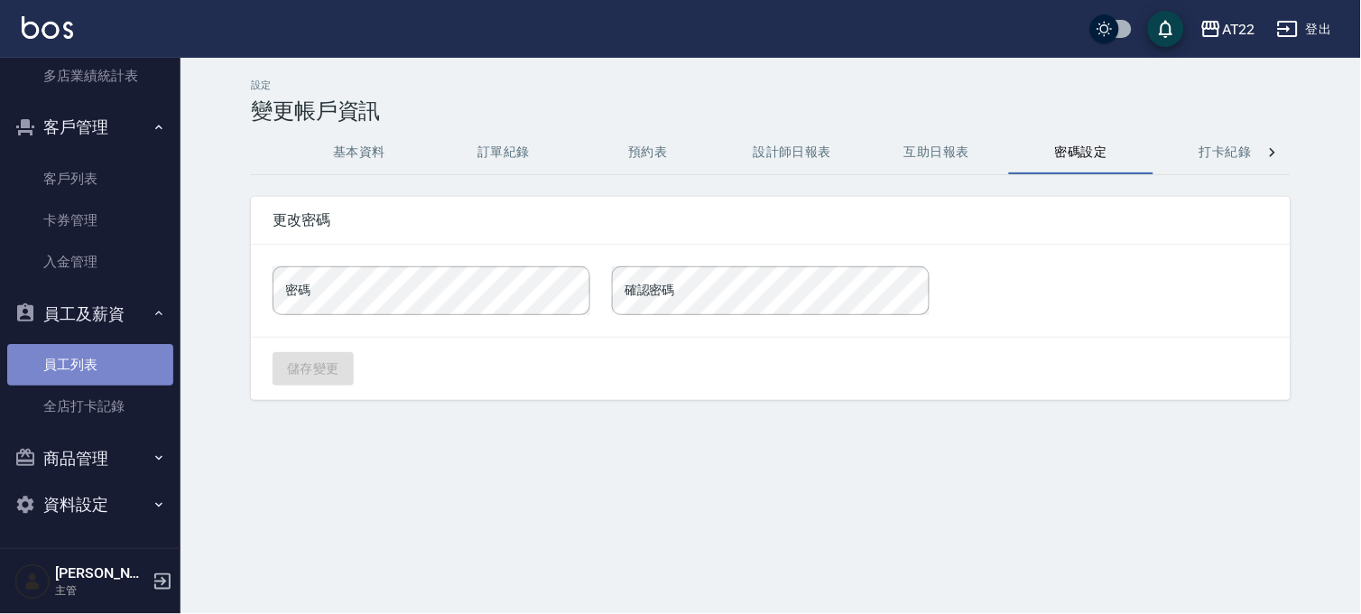
click at [106, 359] on link "員工列表" at bounding box center [90, 365] width 166 height 42
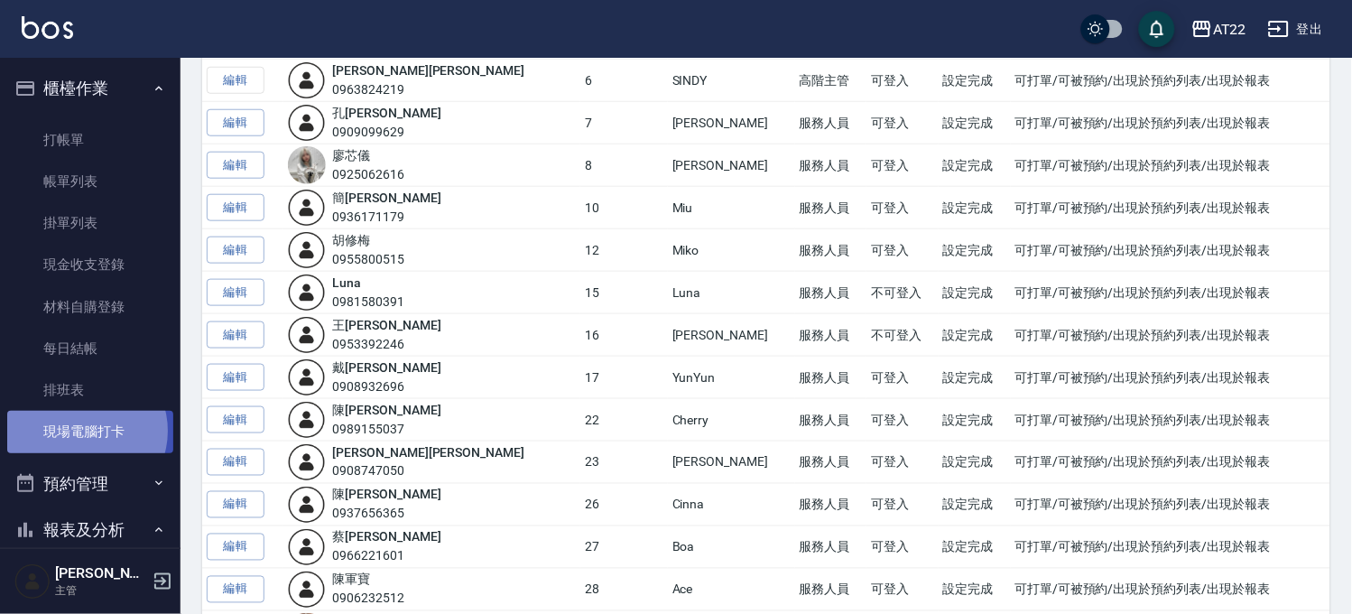
click at [84, 430] on link "現場電腦打卡" at bounding box center [90, 432] width 166 height 42
